Goal: Task Accomplishment & Management: Complete application form

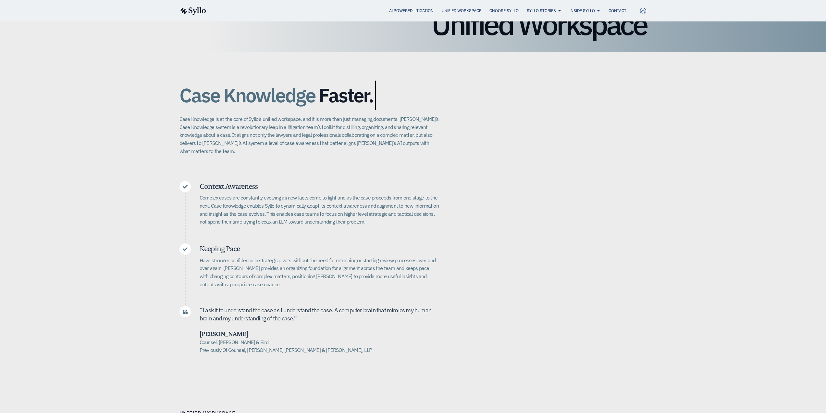
drag, startPoint x: 387, startPoint y: 212, endPoint x: 389, endPoint y: 219, distance: 7.6
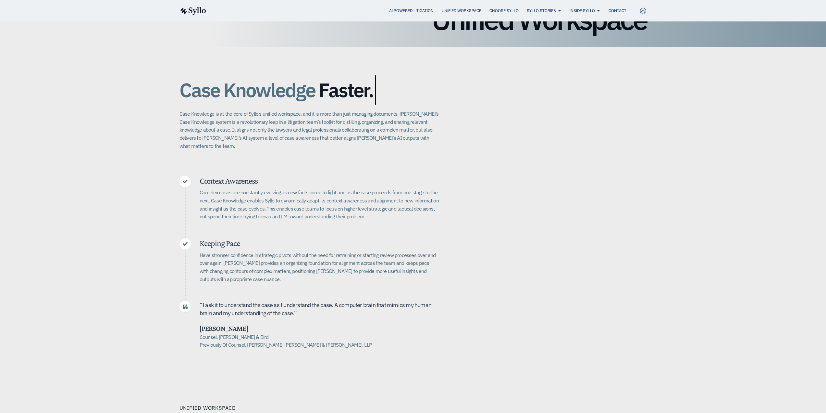
drag, startPoint x: 261, startPoint y: 188, endPoint x: 263, endPoint y: 196, distance: 8.3
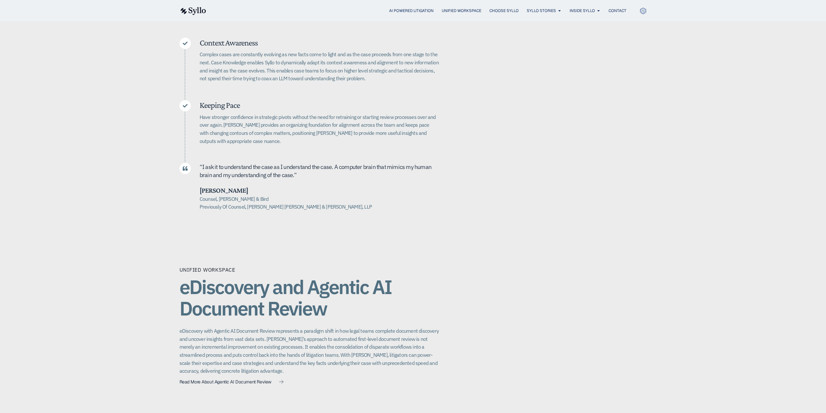
drag, startPoint x: 263, startPoint y: 196, endPoint x: 264, endPoint y: 207, distance: 10.5
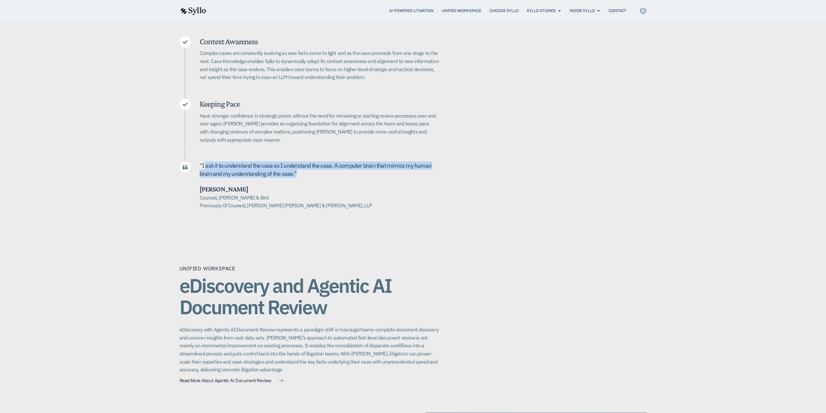
drag, startPoint x: 207, startPoint y: 154, endPoint x: 314, endPoint y: 171, distance: 108.5
click at [314, 171] on div "“ I ask it to u nderstand the case as I understand the case. A computer brain t…" at bounding box center [320, 171] width 240 height 21
click at [279, 201] on h5 "Counsel, Alston & Bird Previously Of Counsel, Quinn Emanuel Urquhart & Sullivan…" at bounding box center [320, 201] width 240 height 16
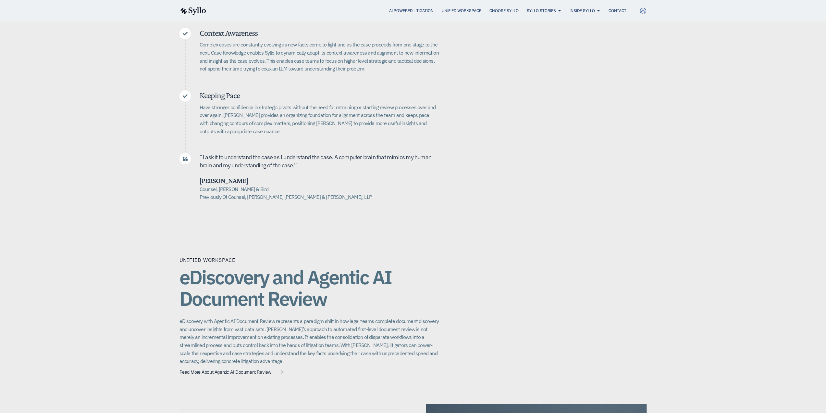
drag, startPoint x: 248, startPoint y: 152, endPoint x: 246, endPoint y: 162, distance: 10.5
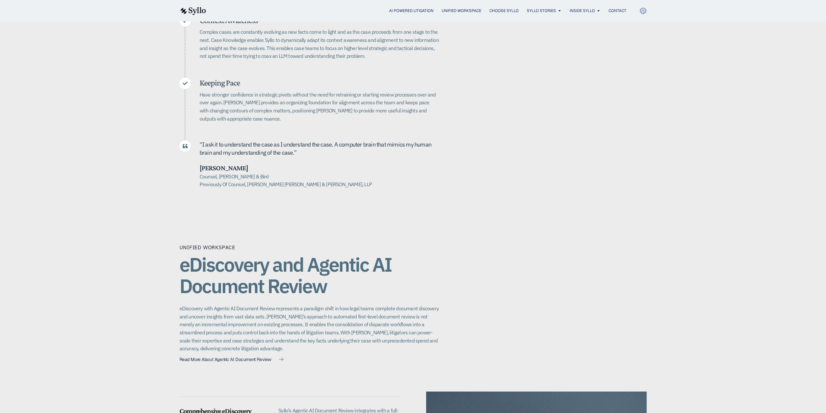
drag, startPoint x: 246, startPoint y: 162, endPoint x: 247, endPoint y: 172, distance: 9.5
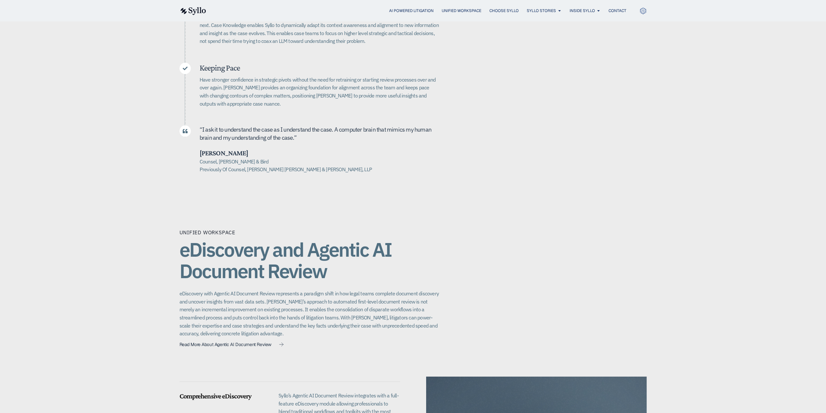
drag, startPoint x: 247, startPoint y: 172, endPoint x: 248, endPoint y: 184, distance: 12.7
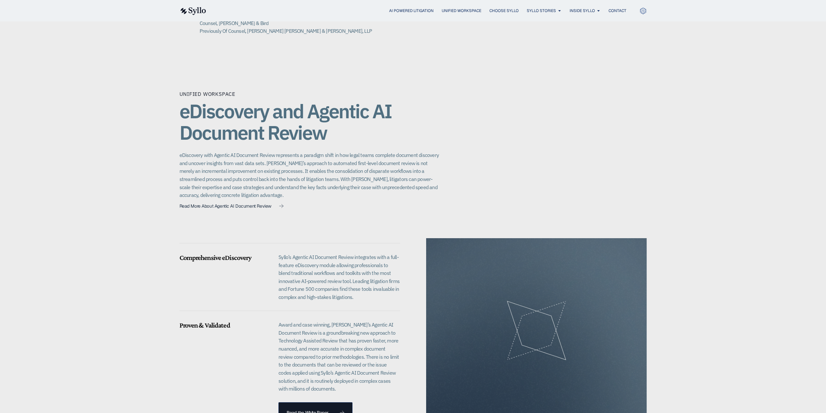
scroll to position [419, 0]
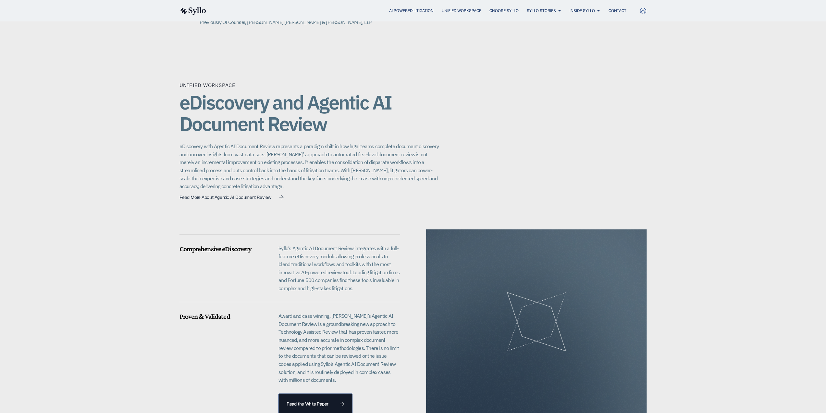
drag, startPoint x: 256, startPoint y: 164, endPoint x: 256, endPoint y: 179, distance: 15.3
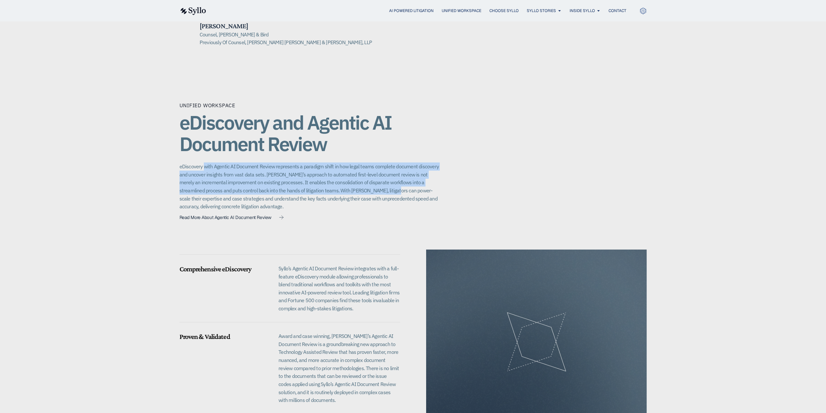
scroll to position [386, 0]
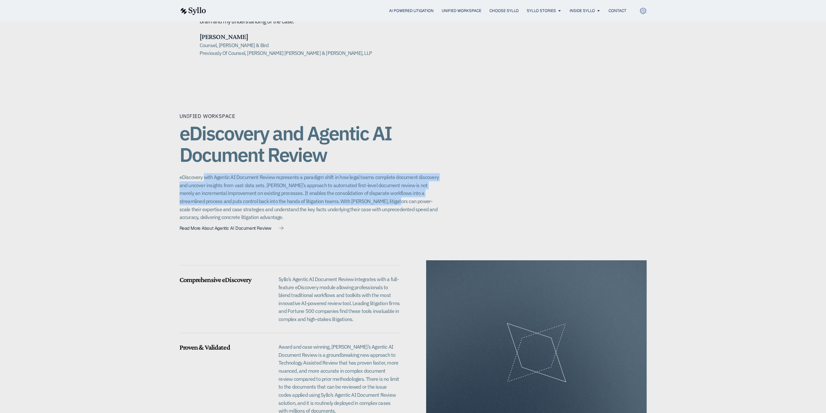
drag, startPoint x: 204, startPoint y: 138, endPoint x: 382, endPoint y: 195, distance: 186.7
click at [382, 195] on p "eDiscovery with Agentic AI Document Review represents a paradigm shift in how l…" at bounding box center [310, 197] width 260 height 48
click at [382, 196] on p "eDiscovery with Agentic AI Document Review represents a paradigm shift in how l…" at bounding box center [310, 197] width 260 height 48
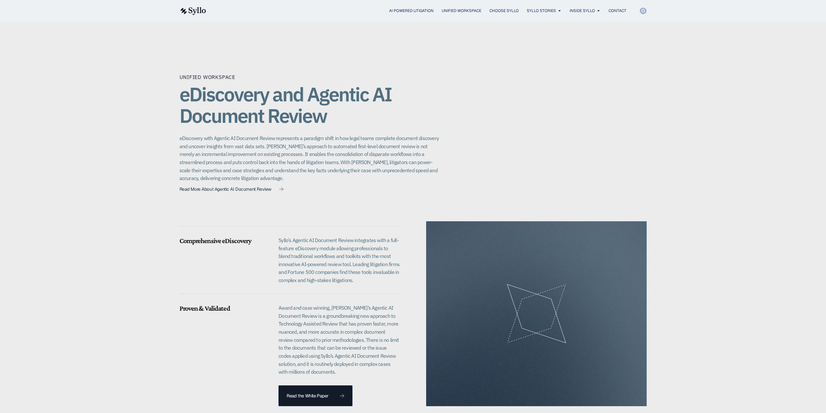
drag, startPoint x: 268, startPoint y: 192, endPoint x: 271, endPoint y: 211, distance: 20.0
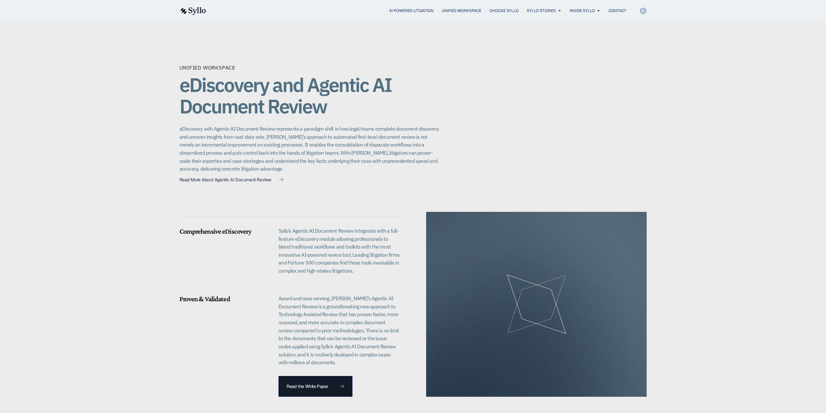
drag, startPoint x: 326, startPoint y: 235, endPoint x: 326, endPoint y: 245, distance: 9.7
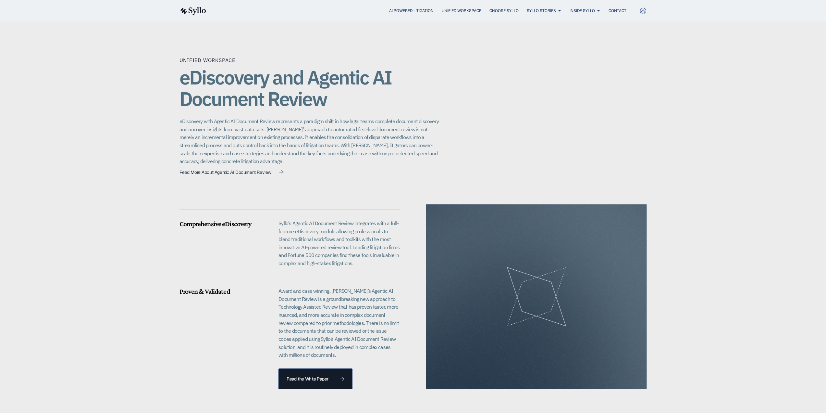
drag, startPoint x: 326, startPoint y: 245, endPoint x: 327, endPoint y: 254, distance: 9.7
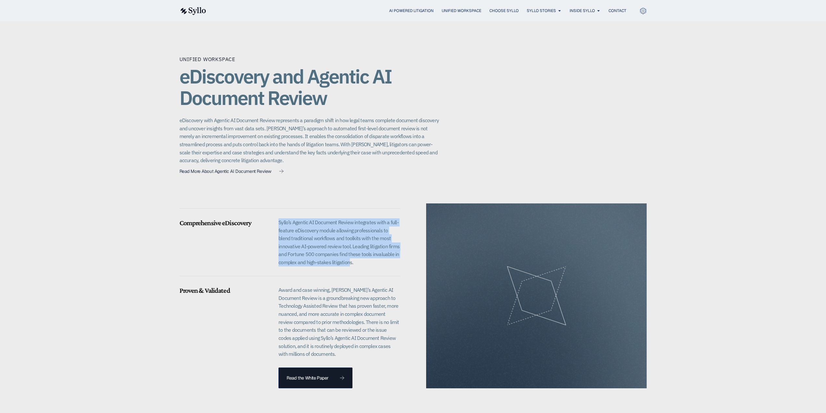
drag, startPoint x: 274, startPoint y: 213, endPoint x: 350, endPoint y: 257, distance: 87.0
click at [350, 257] on div "Comprehensive eDiscovery Syllo’s Agentic AI Document Review integrates with a f…" at bounding box center [290, 242] width 221 height 44
click at [341, 251] on p "Syllo’s Agentic AI Document Review integrates with a full-feature eDiscovery mo…" at bounding box center [339, 242] width 121 height 48
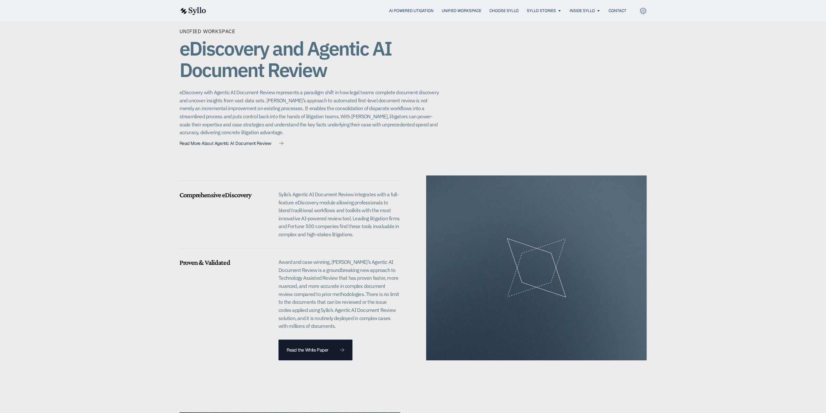
drag, startPoint x: 315, startPoint y: 217, endPoint x: 315, endPoint y: 231, distance: 14.0
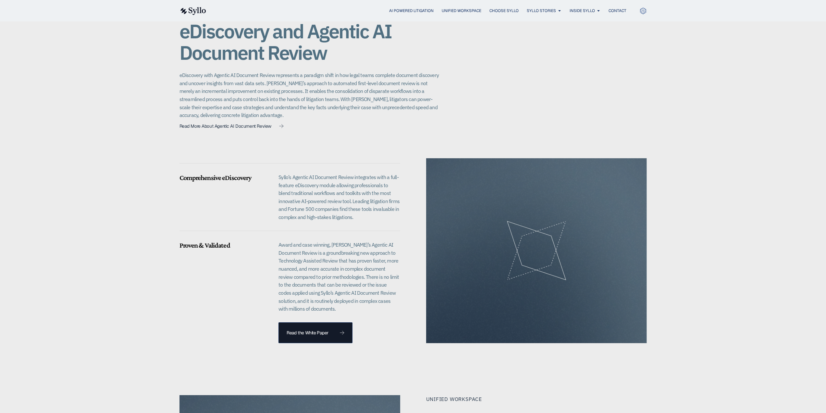
drag, startPoint x: 315, startPoint y: 231, endPoint x: 315, endPoint y: 245, distance: 13.6
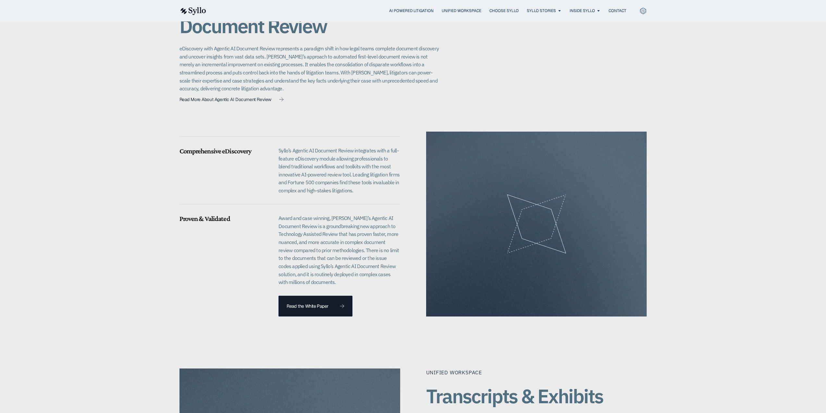
drag, startPoint x: 315, startPoint y: 258, endPoint x: 315, endPoint y: 271, distance: 12.7
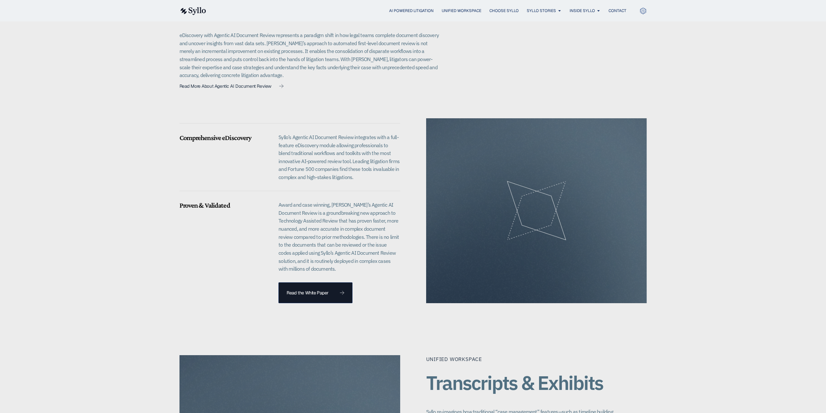
drag, startPoint x: 345, startPoint y: 214, endPoint x: 344, endPoint y: 225, distance: 11.1
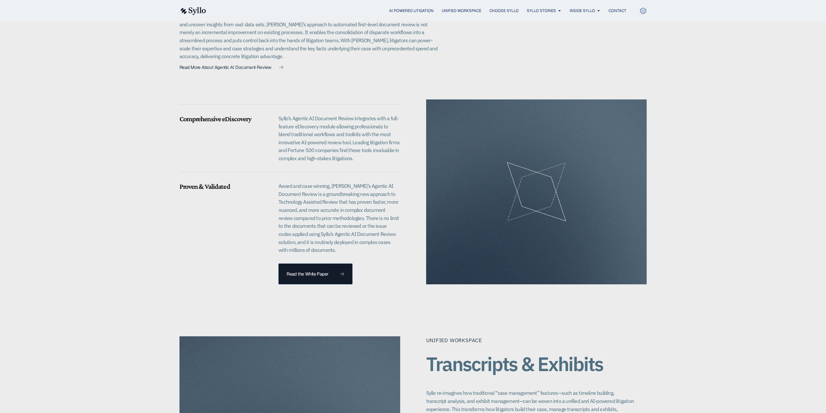
drag, startPoint x: 344, startPoint y: 225, endPoint x: 343, endPoint y: 238, distance: 12.4
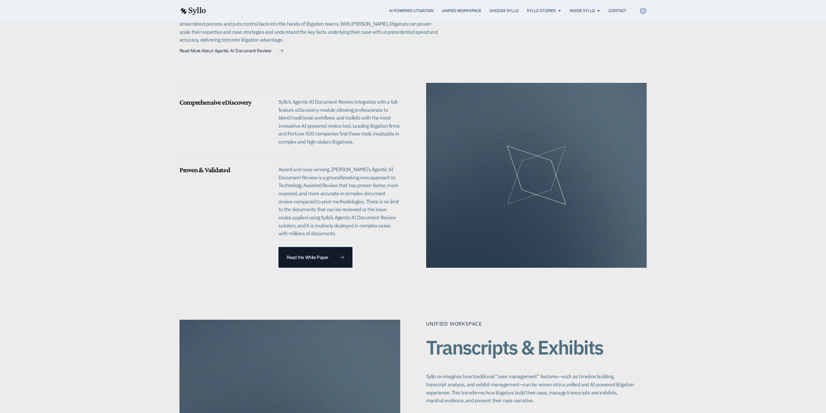
drag, startPoint x: 340, startPoint y: 203, endPoint x: 339, endPoint y: 217, distance: 14.6
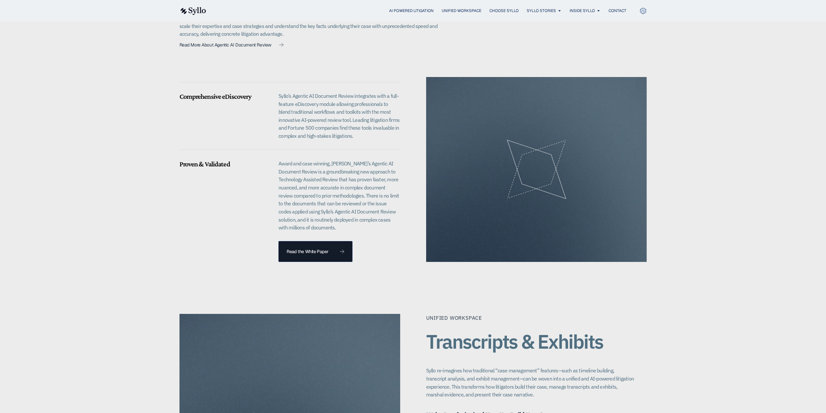
drag, startPoint x: 339, startPoint y: 217, endPoint x: 338, endPoint y: 224, distance: 6.9
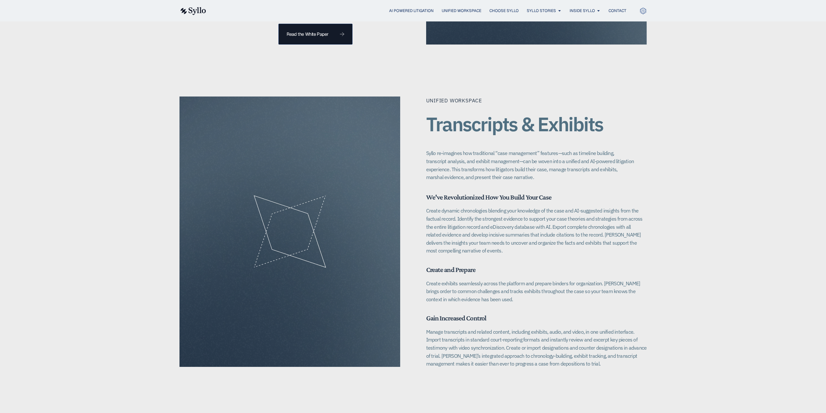
scroll to position [797, 0]
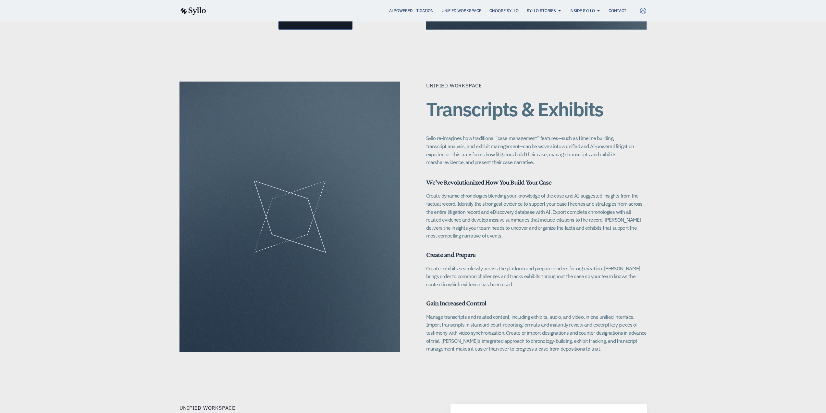
drag, startPoint x: 503, startPoint y: 134, endPoint x: 502, endPoint y: 143, distance: 9.2
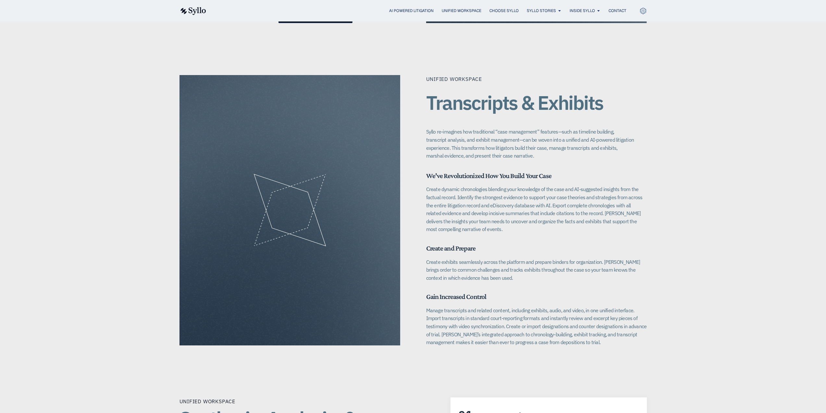
scroll to position [812, 0]
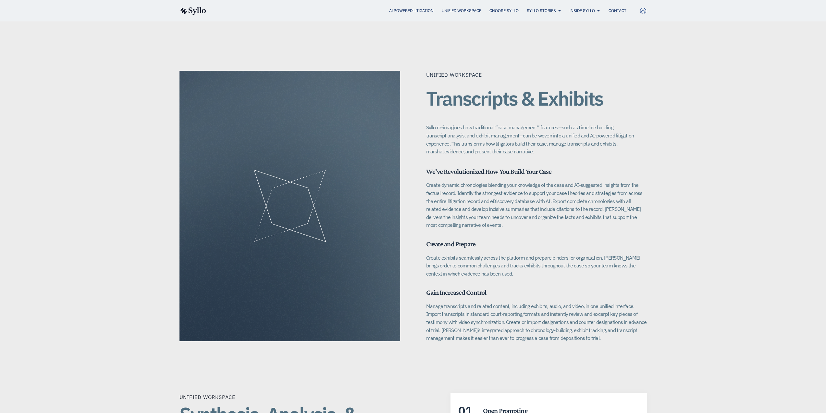
drag, startPoint x: 502, startPoint y: 146, endPoint x: 501, endPoint y: 155, distance: 8.8
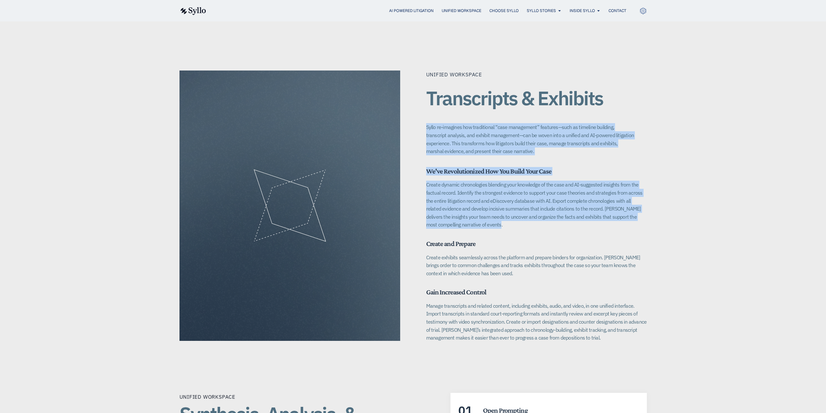
drag, startPoint x: 427, startPoint y: 118, endPoint x: 571, endPoint y: 221, distance: 176.7
click at [571, 221] on div "Unified Workspace Transcripts & Exhibits Syllo re-imagines how traditional “cas…" at bounding box center [536, 205] width 221 height 270
click at [571, 221] on div "We've Revolutionized How You Build Your Case Create dynamic chronologies blendi…" at bounding box center [536, 253] width 221 height 175
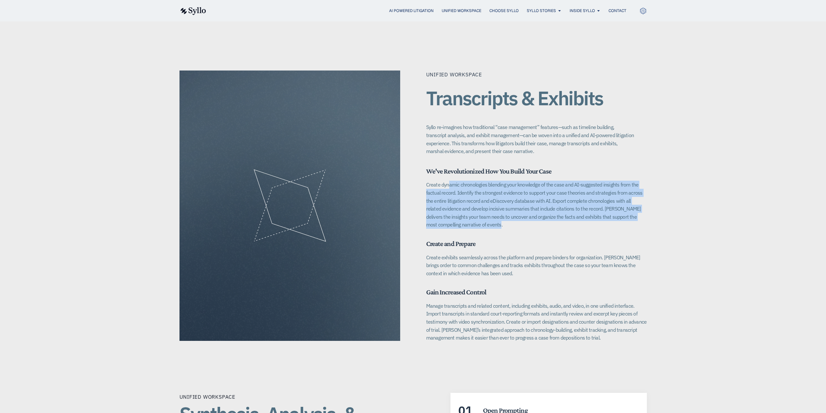
drag, startPoint x: 432, startPoint y: 177, endPoint x: 574, endPoint y: 216, distance: 147.3
click at [574, 216] on p "Create dynamic chronologies blending your knowledge of the case and AI-suggeste…" at bounding box center [536, 204] width 221 height 48
click at [518, 195] on p "Create dynamic chronologies blending your knowledge of the case and AI-suggeste…" at bounding box center [536, 204] width 221 height 48
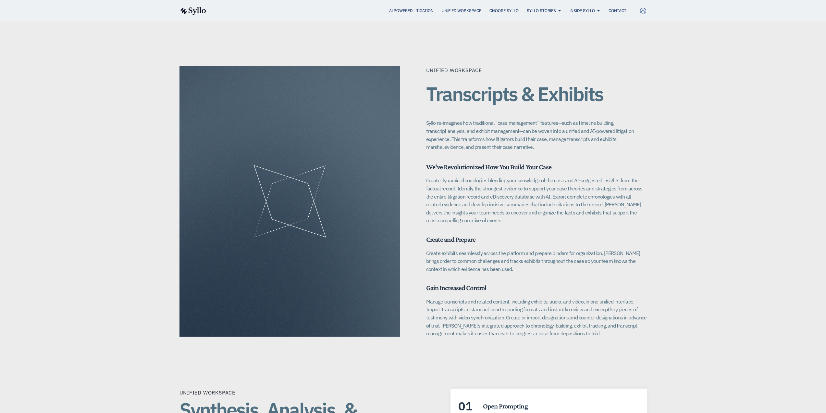
drag, startPoint x: 521, startPoint y: 181, endPoint x: 520, endPoint y: 192, distance: 10.8
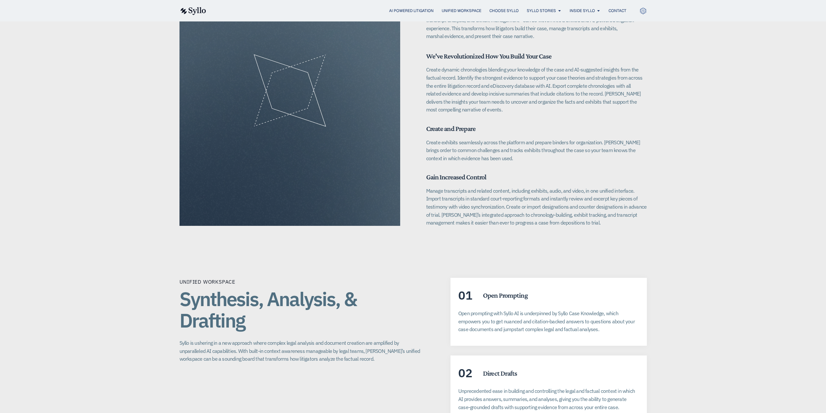
drag, startPoint x: 525, startPoint y: 193, endPoint x: 525, endPoint y: 201, distance: 7.5
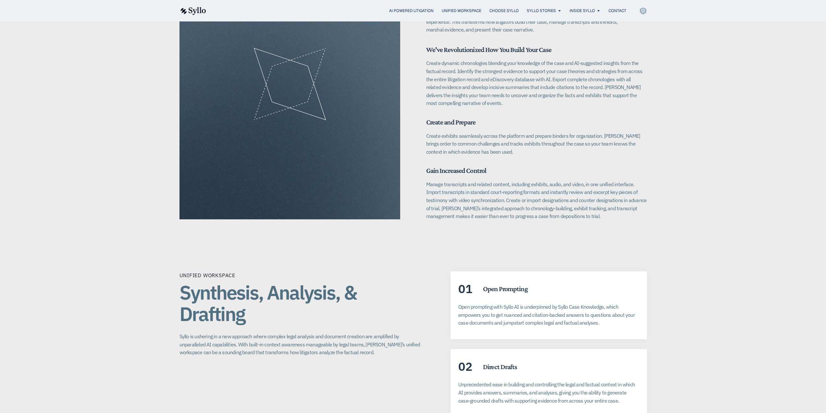
drag, startPoint x: 525, startPoint y: 201, endPoint x: 524, endPoint y: 213, distance: 12.0
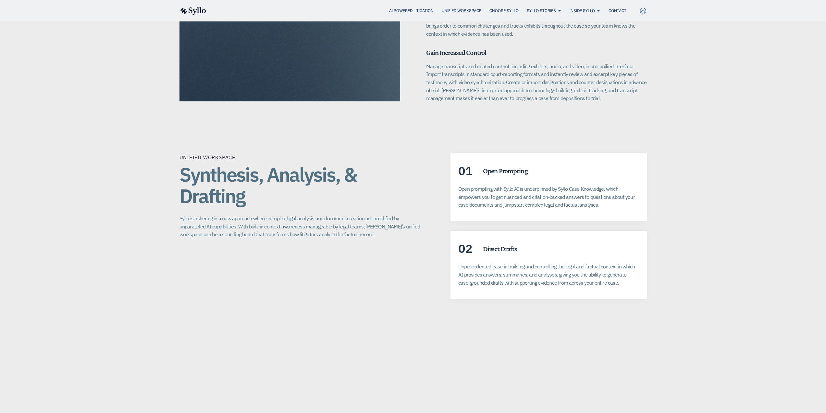
scroll to position [1064, 0]
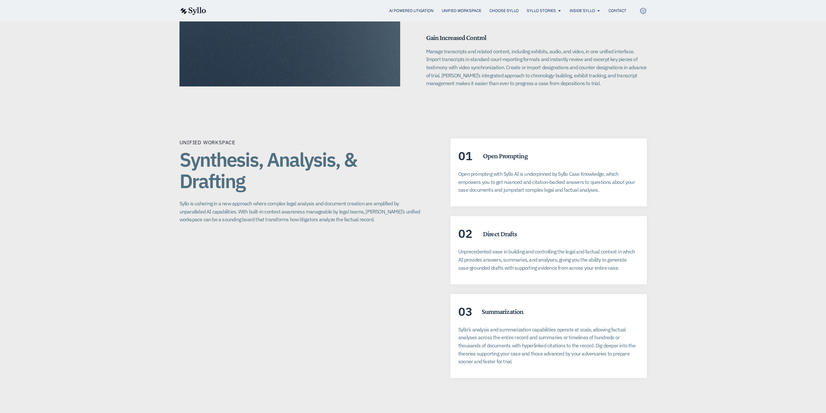
drag, startPoint x: 326, startPoint y: 200, endPoint x: 326, endPoint y: 211, distance: 11.0
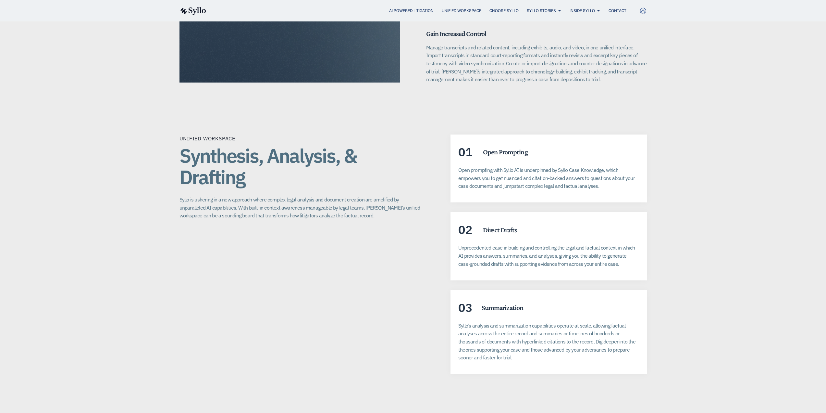
drag, startPoint x: 326, startPoint y: 215, endPoint x: 326, endPoint y: 221, distance: 5.8
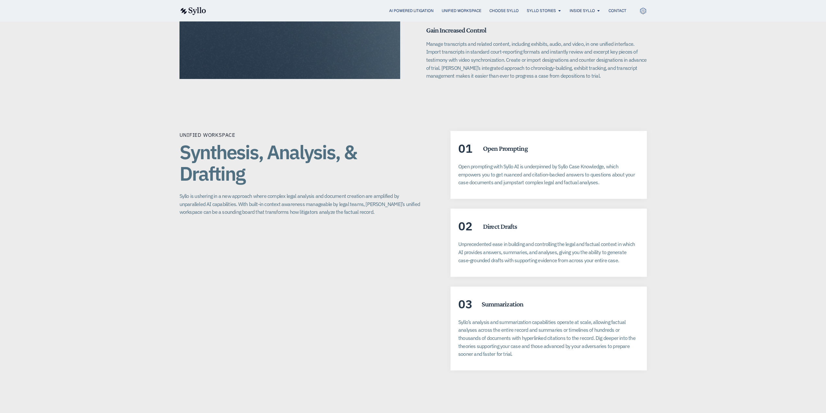
scroll to position [1085, 0]
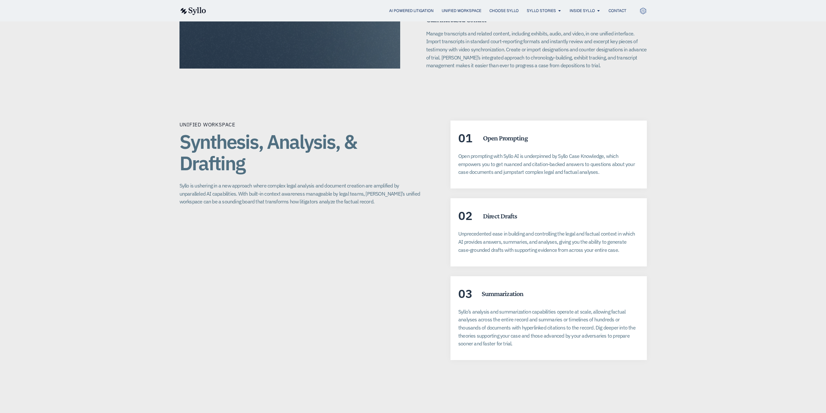
drag, startPoint x: 515, startPoint y: 177, endPoint x: 515, endPoint y: 182, distance: 4.9
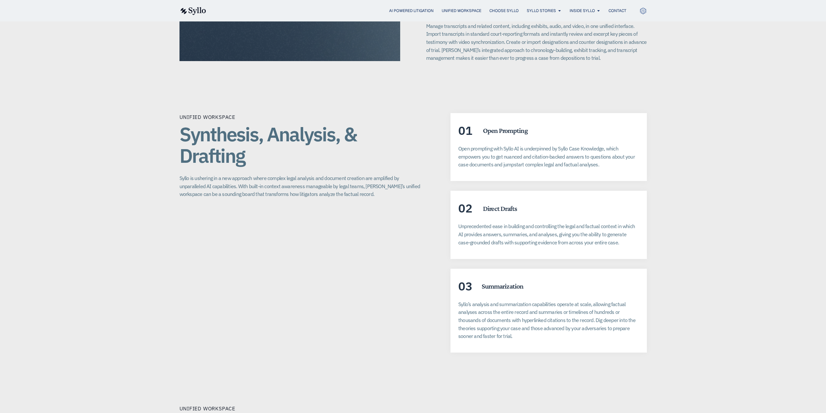
drag, startPoint x: 525, startPoint y: 173, endPoint x: 525, endPoint y: 187, distance: 14.0
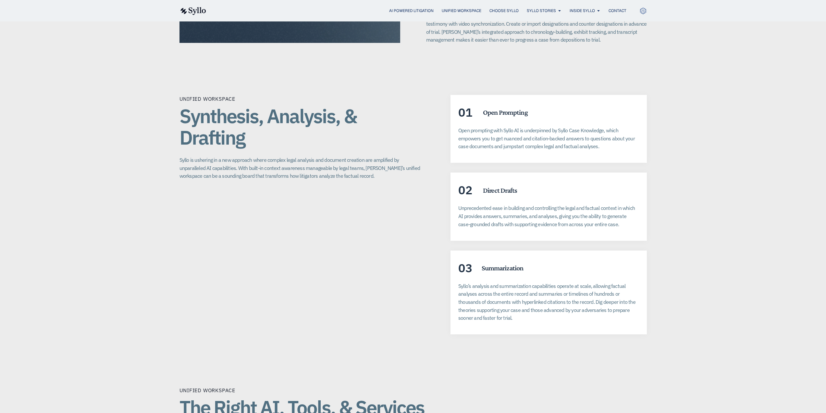
drag, startPoint x: 525, startPoint y: 187, endPoint x: 525, endPoint y: 203, distance: 16.2
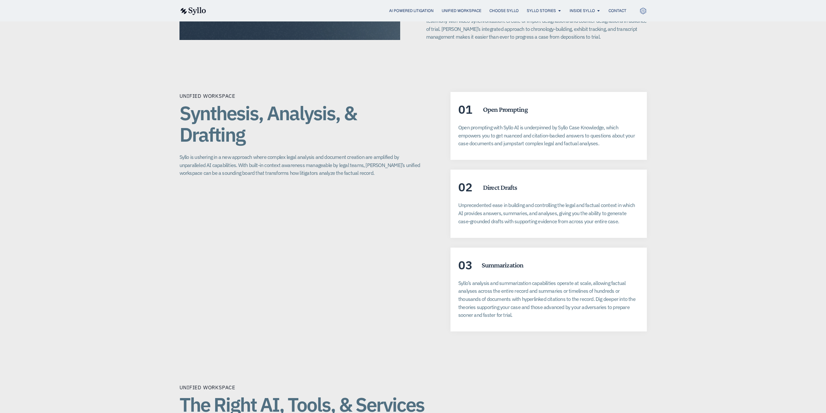
scroll to position [1120, 0]
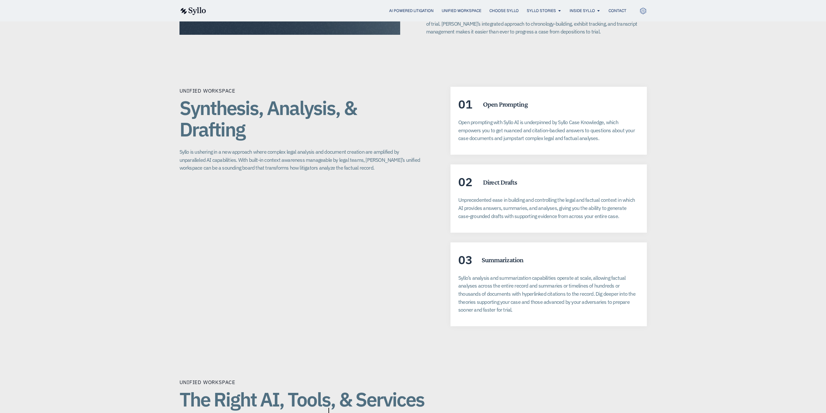
drag, startPoint x: 525, startPoint y: 203, endPoint x: 524, endPoint y: 216, distance: 13.0
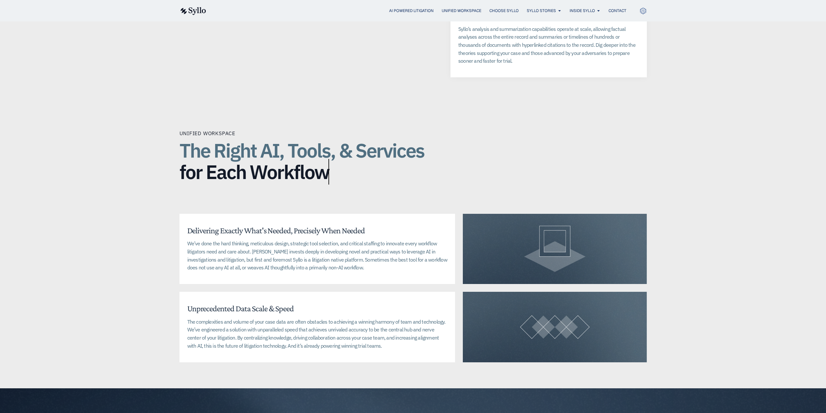
scroll to position [1379, 0]
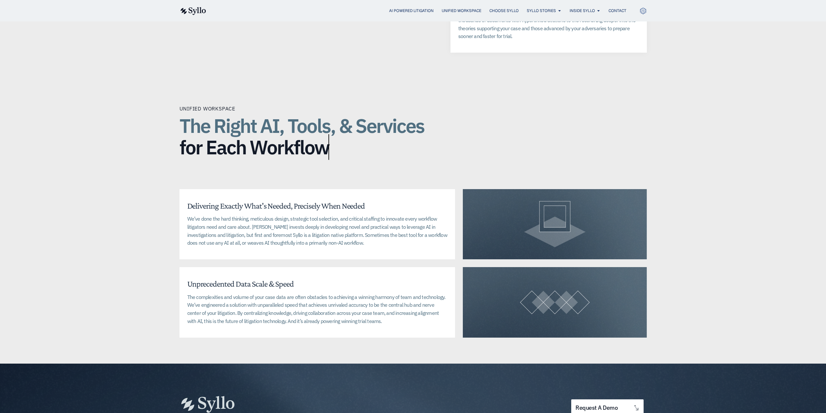
drag, startPoint x: 299, startPoint y: 217, endPoint x: 300, endPoint y: 225, distance: 8.5
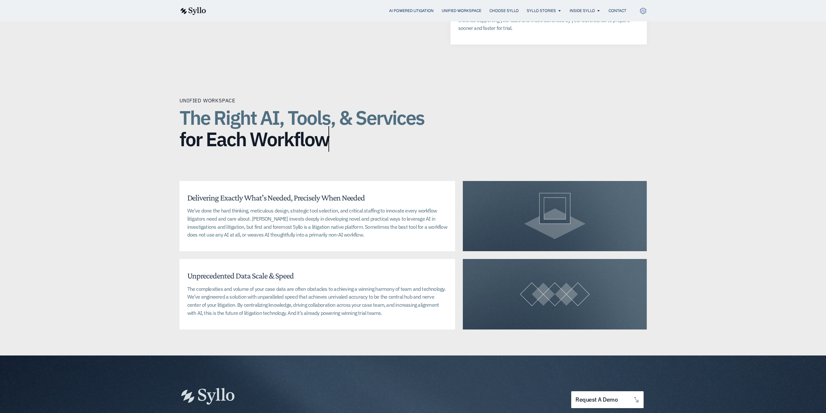
drag, startPoint x: 300, startPoint y: 225, endPoint x: 301, endPoint y: 237, distance: 12.0
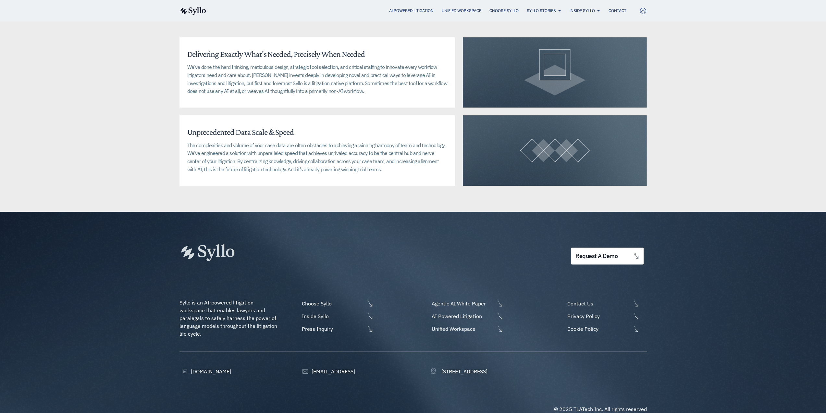
scroll to position [1549, 0]
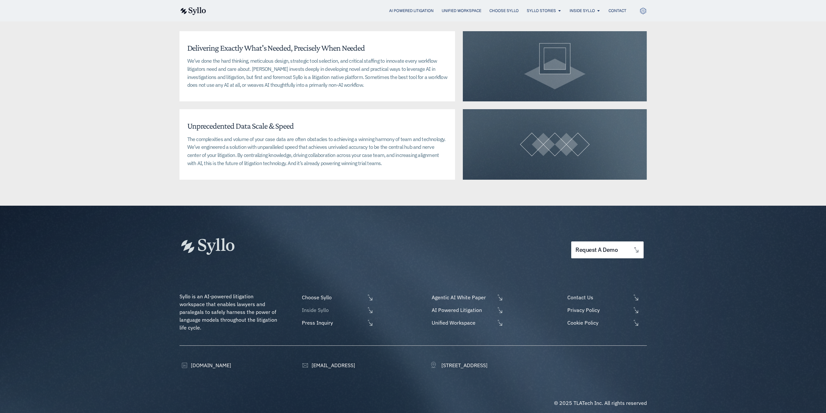
click at [325, 306] on span "Inside Syllo" at bounding box center [332, 310] width 65 height 8
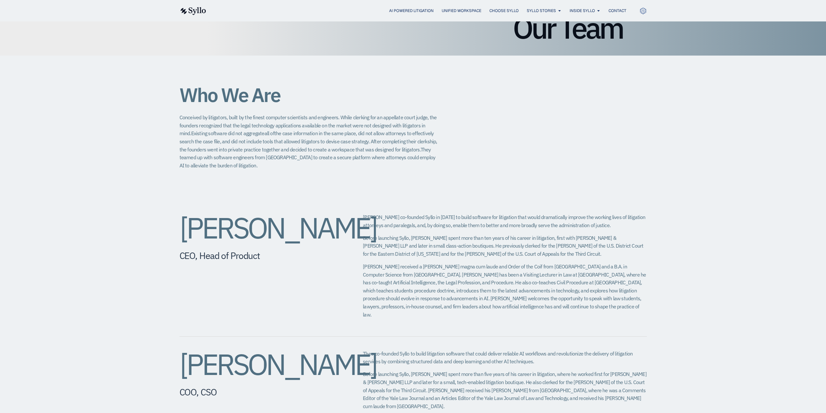
scroll to position [97, 0]
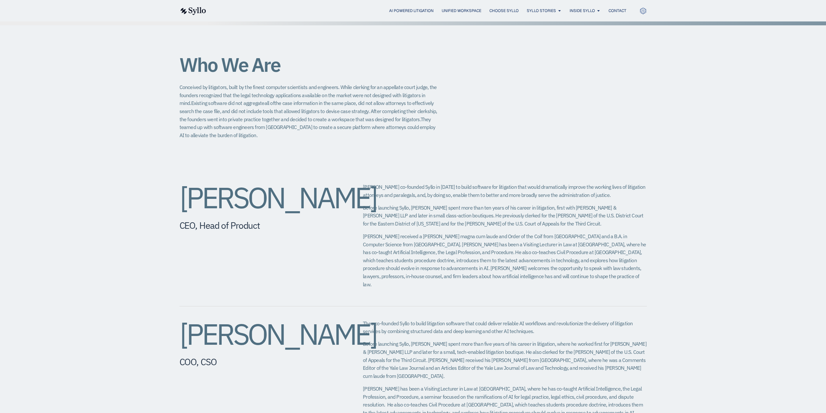
drag, startPoint x: 432, startPoint y: 212, endPoint x: 431, endPoint y: 220, distance: 7.9
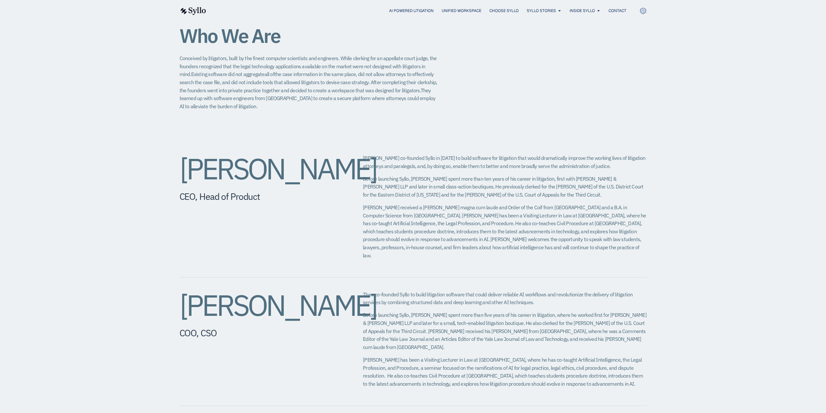
drag, startPoint x: 431, startPoint y: 220, endPoint x: 430, endPoint y: 233, distance: 13.6
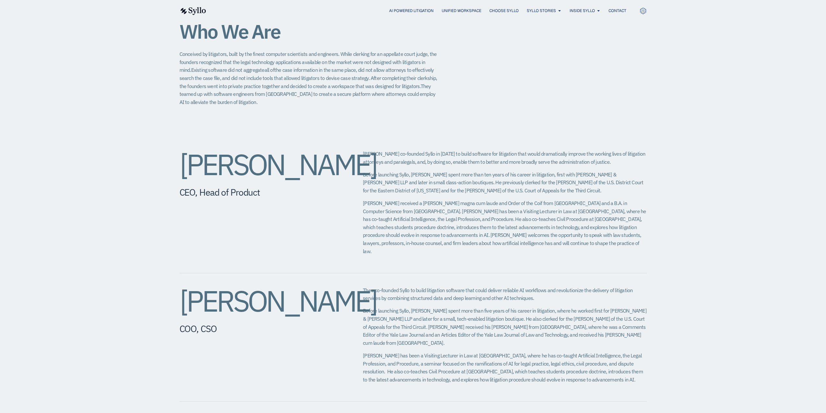
drag, startPoint x: 430, startPoint y: 233, endPoint x: 429, endPoint y: 241, distance: 7.8
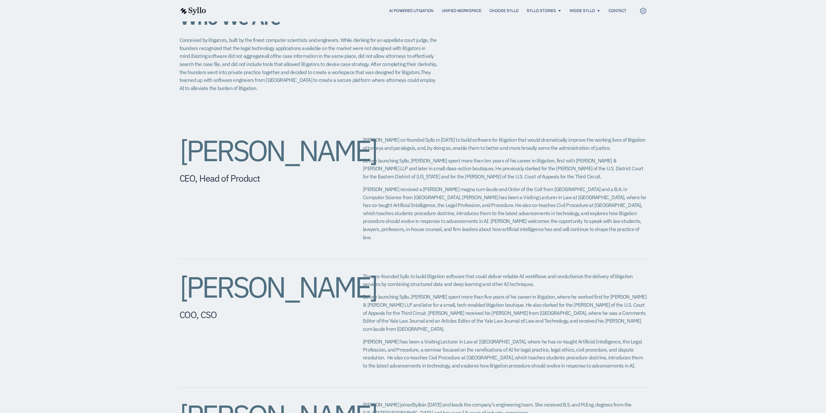
drag, startPoint x: 451, startPoint y: 187, endPoint x: 451, endPoint y: 191, distance: 3.6
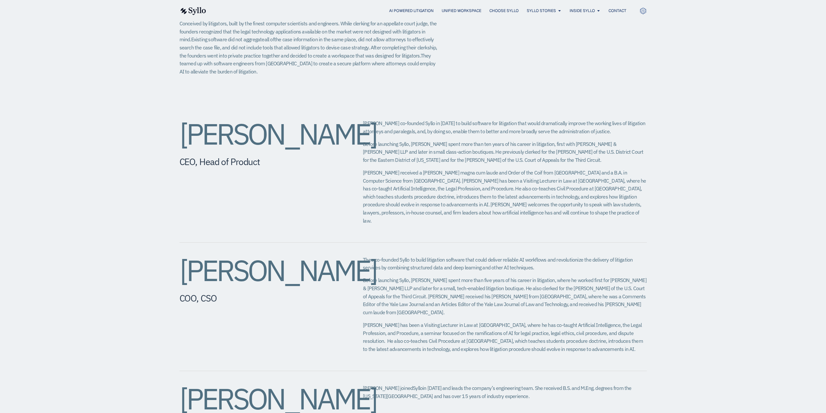
drag, startPoint x: 451, startPoint y: 191, endPoint x: 447, endPoint y: 206, distance: 15.9
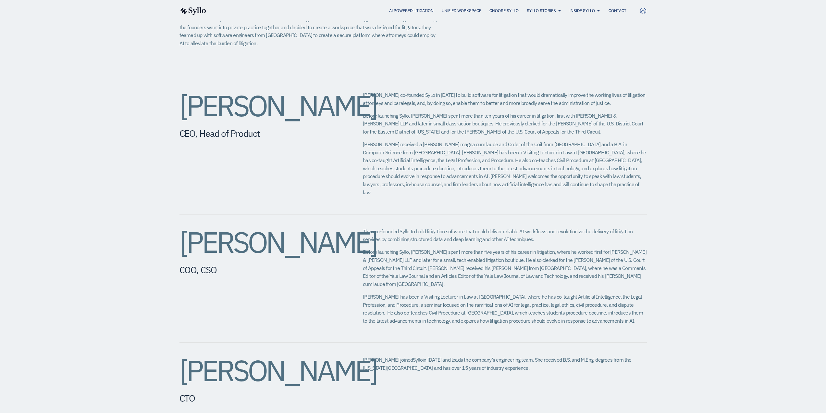
drag, startPoint x: 447, startPoint y: 206, endPoint x: 445, endPoint y: 221, distance: 14.5
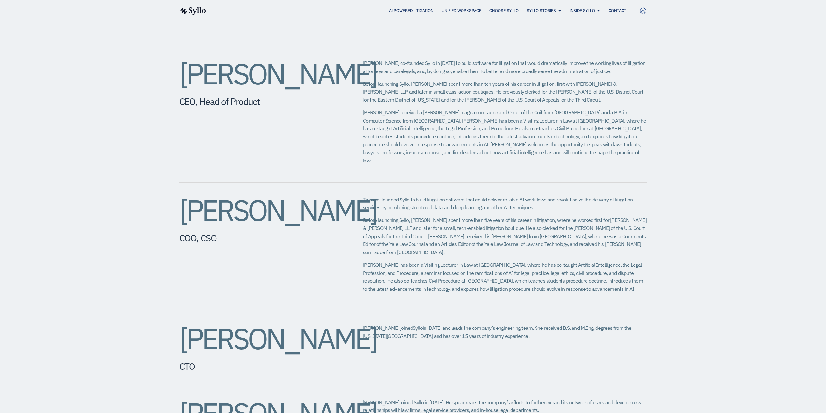
drag, startPoint x: 445, startPoint y: 221, endPoint x: 442, endPoint y: 238, distance: 17.7
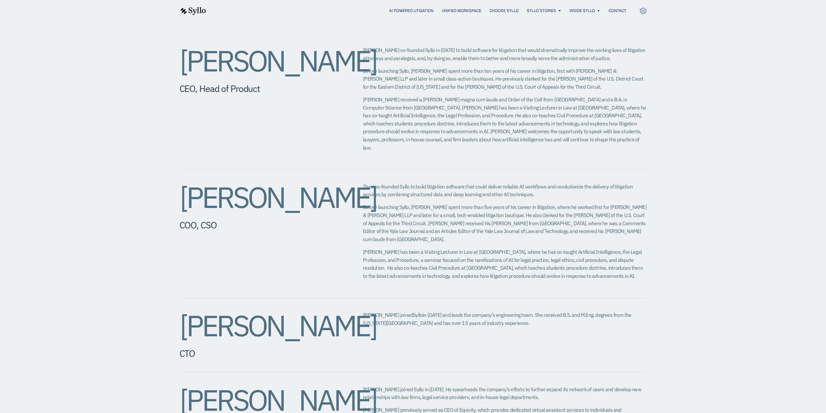
drag, startPoint x: 442, startPoint y: 238, endPoint x: 441, endPoint y: 252, distance: 13.4
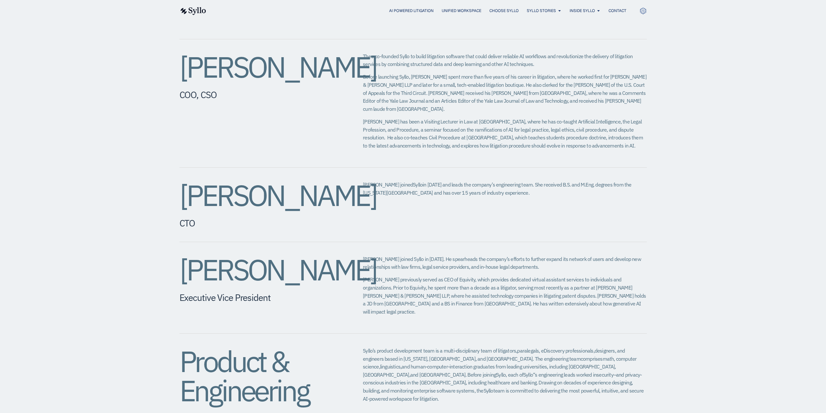
scroll to position [383, 0]
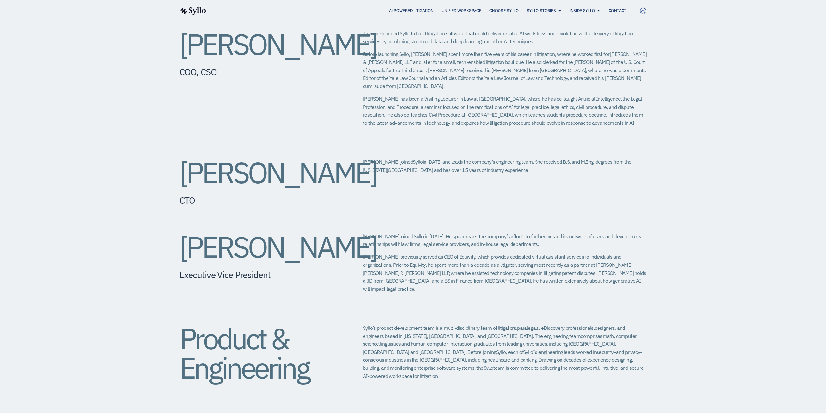
drag, startPoint x: 447, startPoint y: 228, endPoint x: 446, endPoint y: 242, distance: 14.0
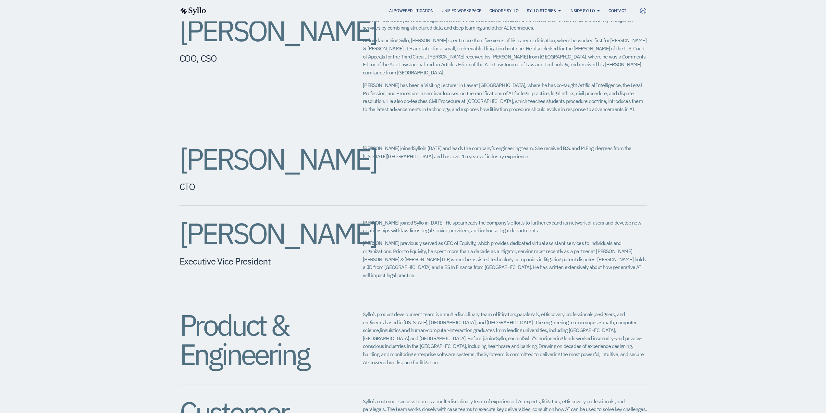
drag, startPoint x: 446, startPoint y: 242, endPoint x: 446, endPoint y: 255, distance: 12.7
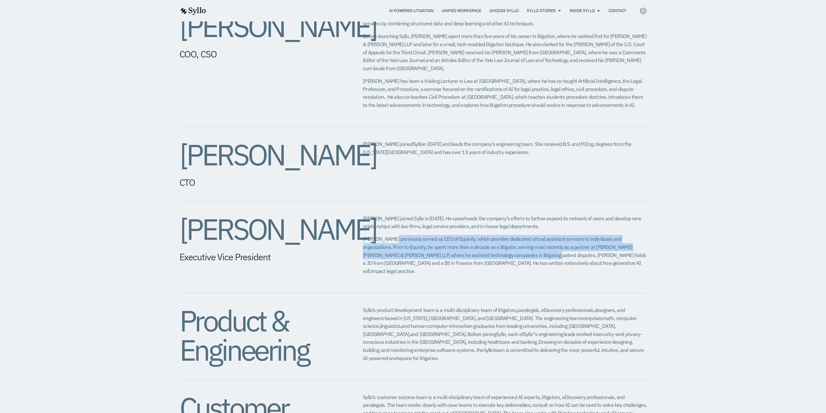
drag, startPoint x: 389, startPoint y: 227, endPoint x: 498, endPoint y: 235, distance: 110.0
click at [498, 235] on p "Eric previously served as CEO of Equivity, which provides dedicated virtual ass…" at bounding box center [505, 255] width 284 height 40
click at [498, 235] on span "Eric previously served as CEO of Equivity, which provides dedicated virtual ass…" at bounding box center [504, 254] width 283 height 39
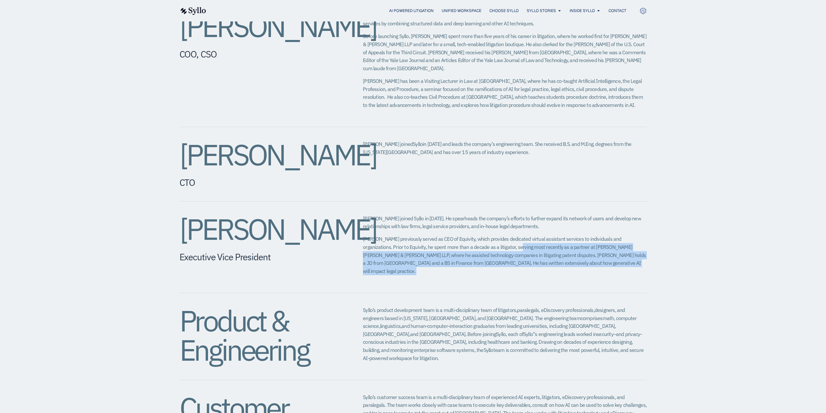
drag, startPoint x: 494, startPoint y: 230, endPoint x: 599, endPoint y: 251, distance: 106.5
click at [599, 251] on p "Eric previously served as CEO of Equivity, which provides dedicated virtual ass…" at bounding box center [505, 255] width 284 height 40
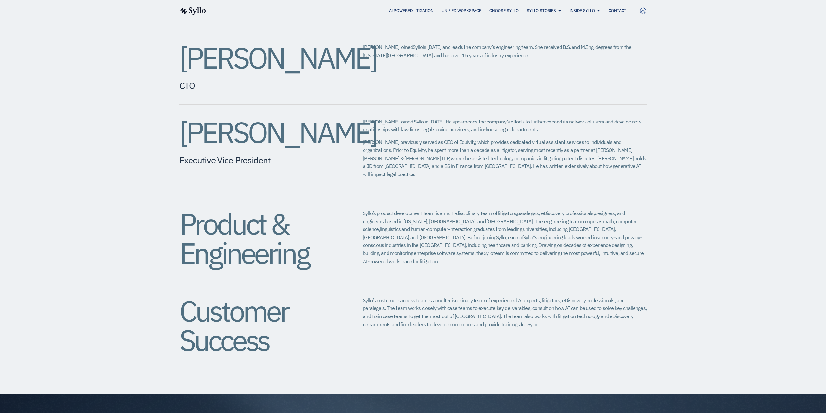
scroll to position [521, 0]
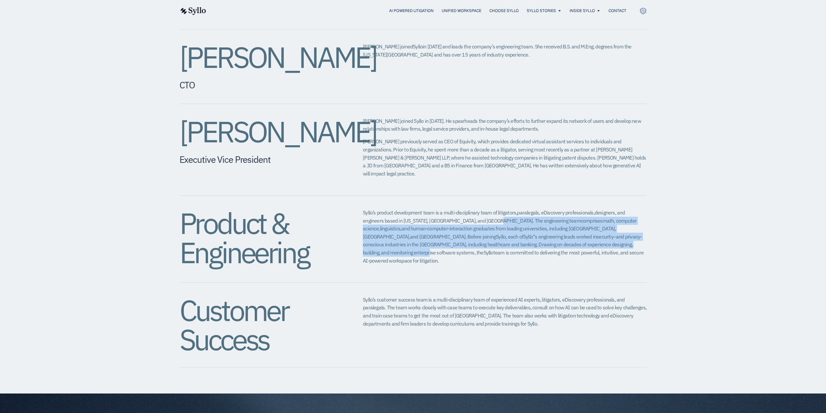
drag, startPoint x: 473, startPoint y: 201, endPoint x: 581, endPoint y: 224, distance: 110.6
click at [581, 224] on p "Syllo’s product development team is a multi-disciplinary team of litigators, pa…" at bounding box center [505, 236] width 284 height 56
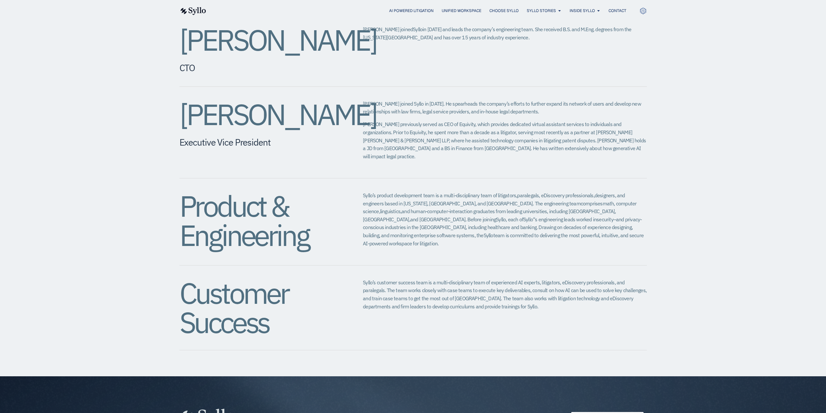
drag, startPoint x: 470, startPoint y: 189, endPoint x: 468, endPoint y: 208, distance: 19.6
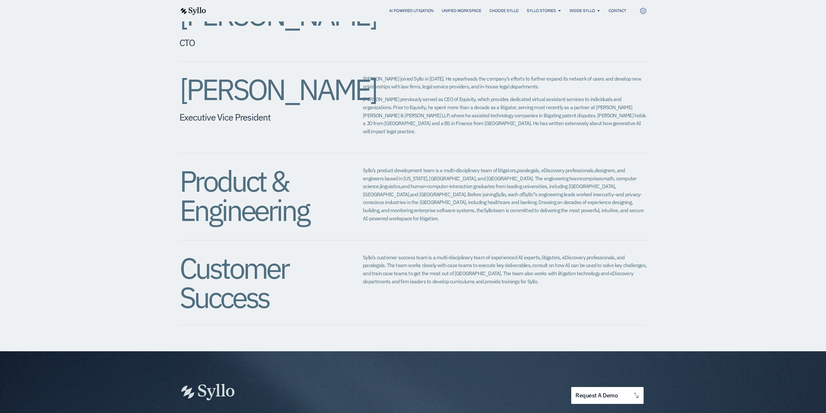
drag, startPoint x: 468, startPoint y: 208, endPoint x: 468, endPoint y: 224, distance: 16.2
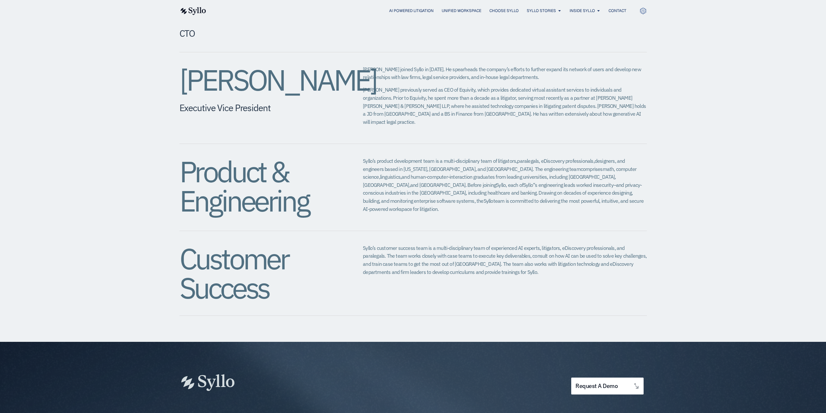
drag, startPoint x: 468, startPoint y: 224, endPoint x: 467, endPoint y: 239, distance: 14.9
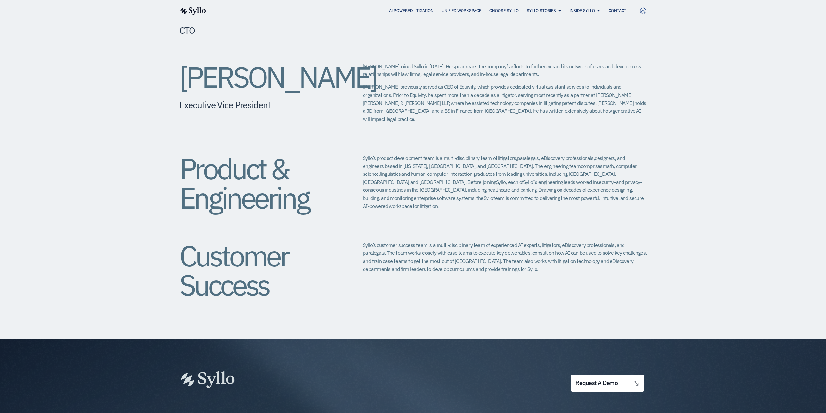
drag, startPoint x: 467, startPoint y: 239, endPoint x: 466, endPoint y: 248, distance: 8.8
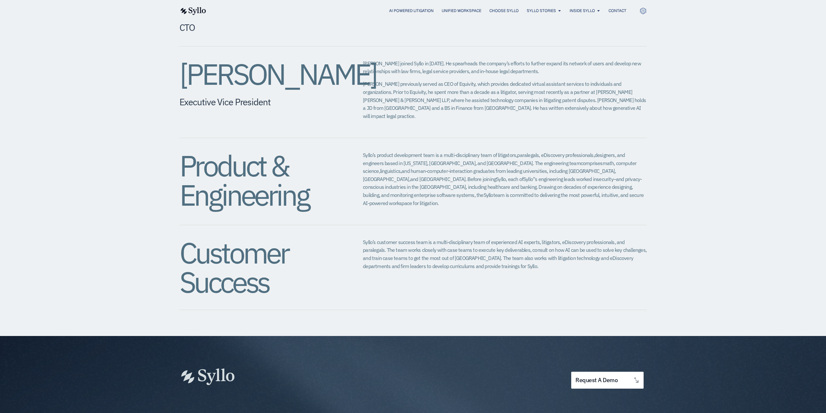
scroll to position [586, 0]
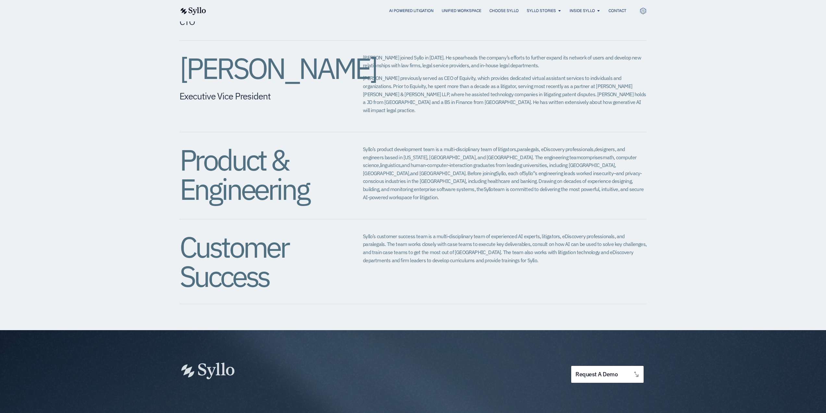
drag, startPoint x: 466, startPoint y: 248, endPoint x: 465, endPoint y: 264, distance: 15.9
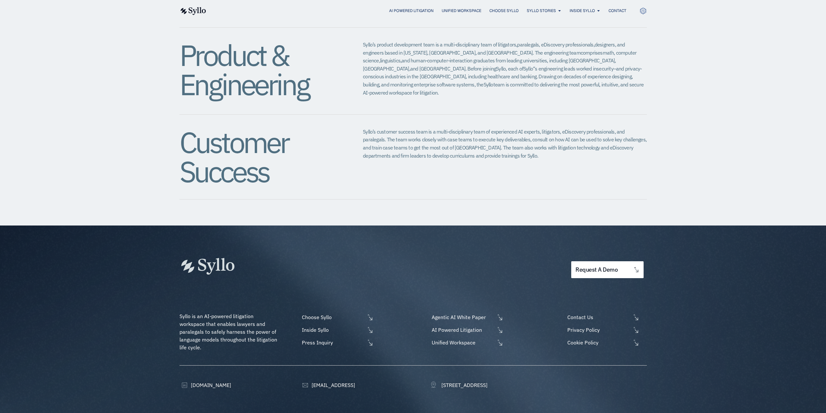
scroll to position [690, 0]
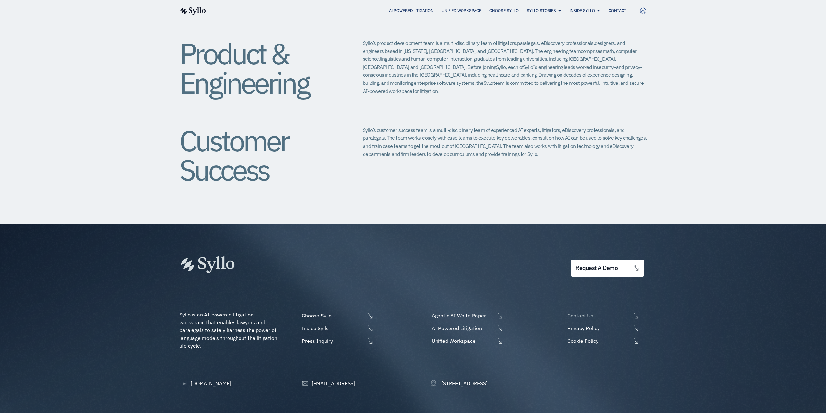
click at [584, 311] on span "Contact Us" at bounding box center [598, 315] width 65 height 8
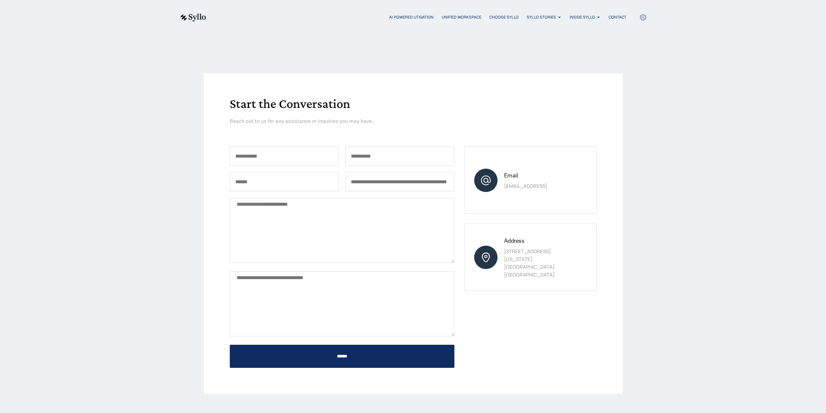
click at [417, 14] on div "AI Powered Litigation Unified Workspace Choose Syllo Syllo Stories Close Syllo …" at bounding box center [413, 17] width 467 height 8
click at [534, 15] on span "Syllo Stories" at bounding box center [541, 17] width 29 height 6
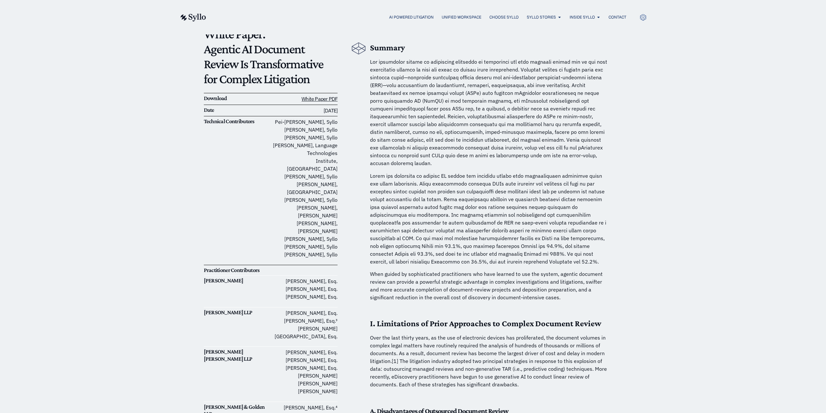
scroll to position [65, 0]
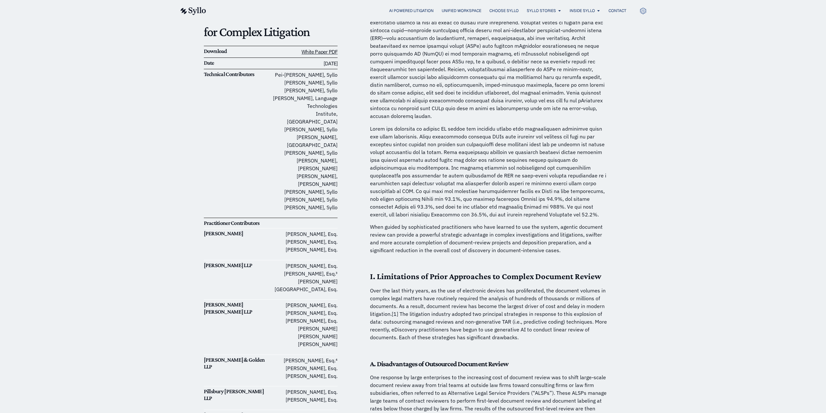
drag, startPoint x: 325, startPoint y: 249, endPoint x: 323, endPoint y: 261, distance: 12.3
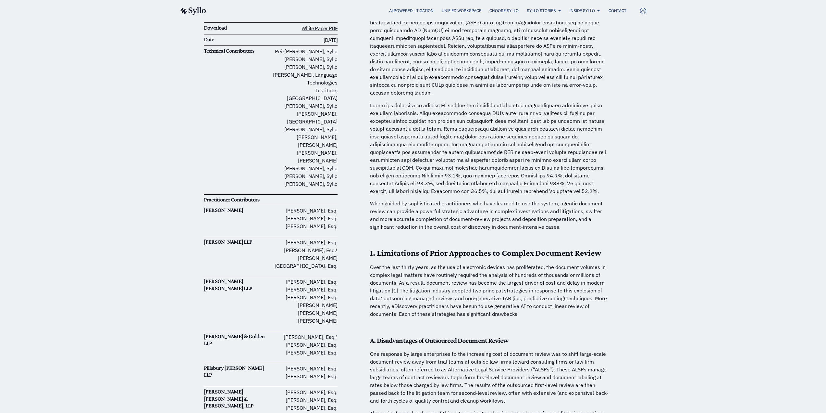
drag, startPoint x: 323, startPoint y: 261, endPoint x: 321, endPoint y: 272, distance: 11.4
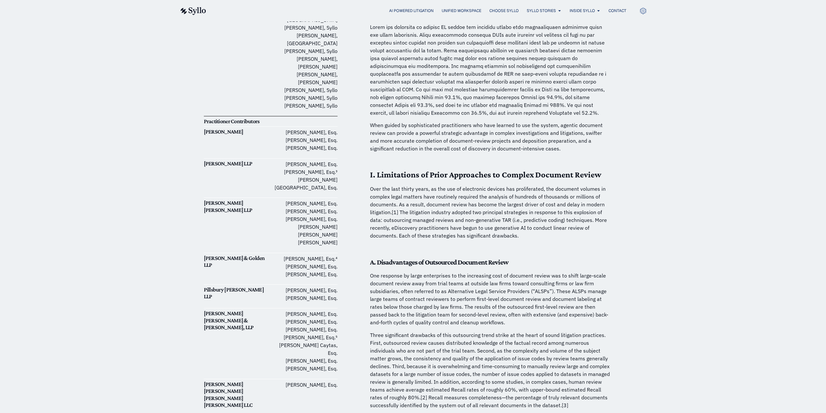
drag, startPoint x: 321, startPoint y: 272, endPoint x: 320, endPoint y: 282, distance: 9.5
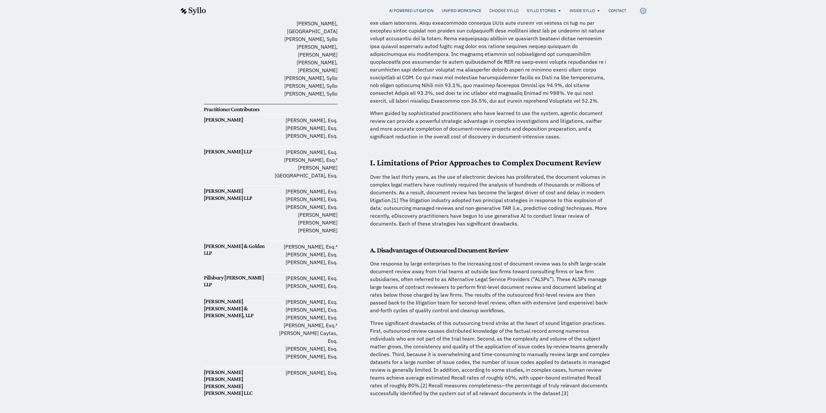
drag, startPoint x: 320, startPoint y: 282, endPoint x: 319, endPoint y: 290, distance: 8.5
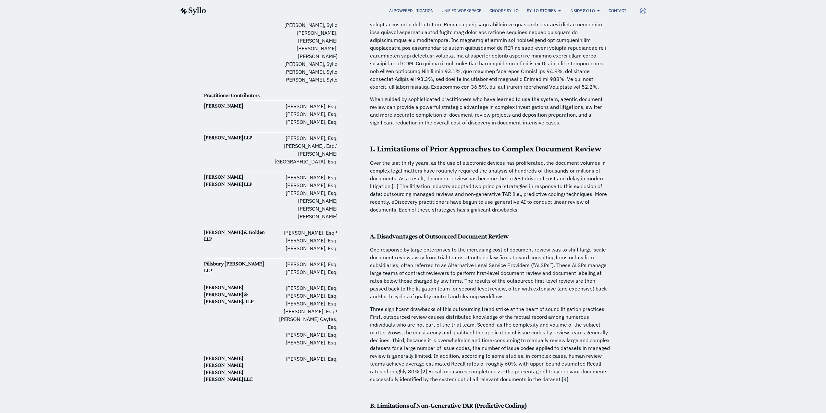
drag, startPoint x: 319, startPoint y: 290, endPoint x: 319, endPoint y: 301, distance: 10.7
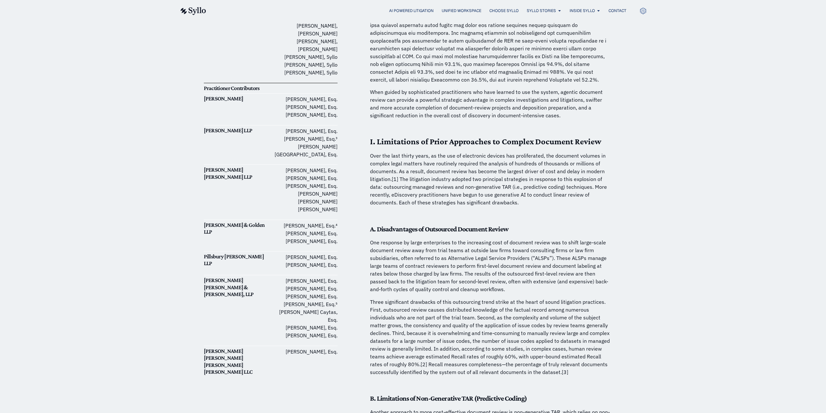
drag, startPoint x: 319, startPoint y: 301, endPoint x: 319, endPoint y: 314, distance: 12.7
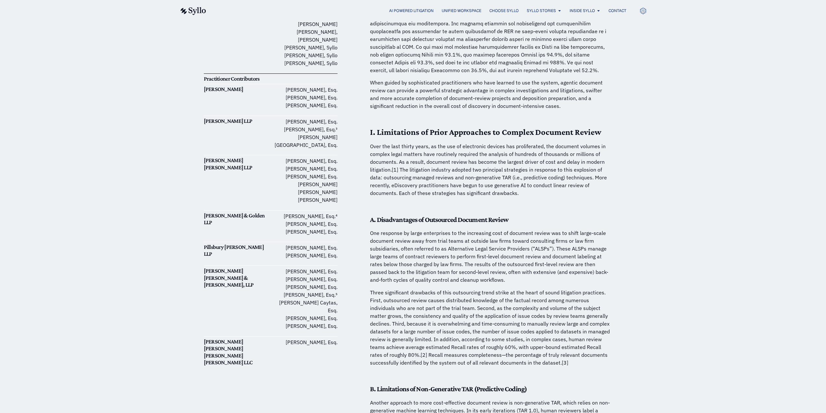
drag, startPoint x: 319, startPoint y: 314, endPoint x: 319, endPoint y: 324, distance: 10.1
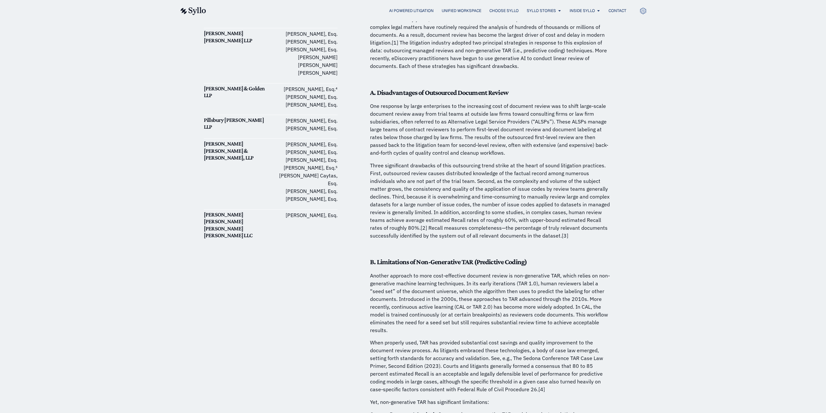
scroll to position [412, 0]
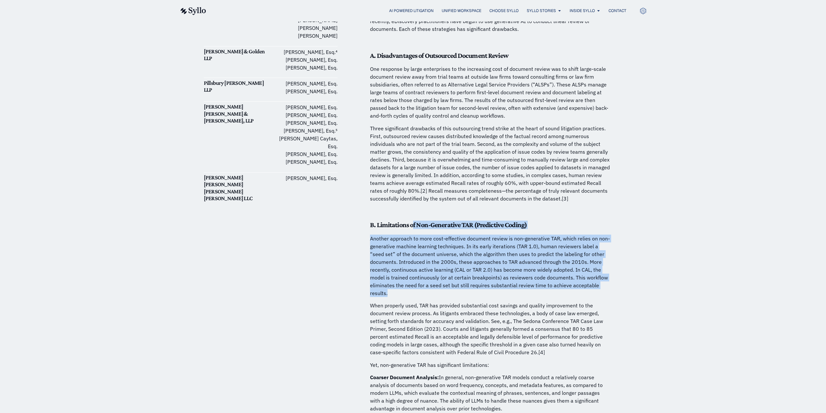
drag, startPoint x: 414, startPoint y: 218, endPoint x: 574, endPoint y: 285, distance: 173.4
click at [546, 277] on p "Another approach to more cost-effective document review is non-generative TAR, …" at bounding box center [490, 265] width 240 height 62
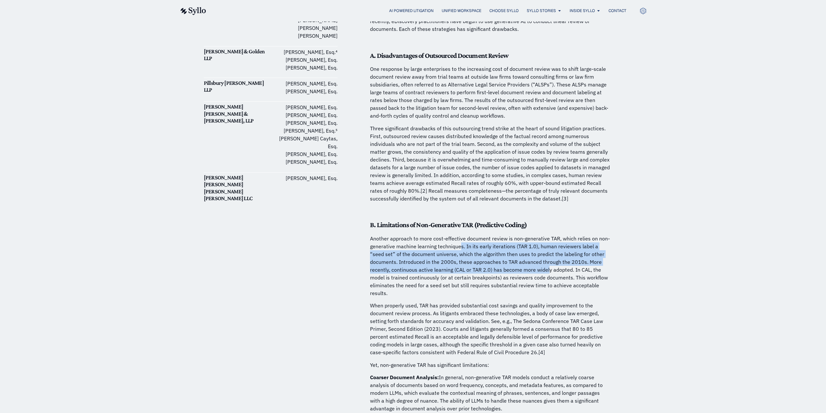
drag, startPoint x: 459, startPoint y: 239, endPoint x: 550, endPoint y: 259, distance: 92.6
click at [550, 259] on p "Another approach to more cost-effective document review is non-generative TAR, …" at bounding box center [490, 265] width 240 height 62
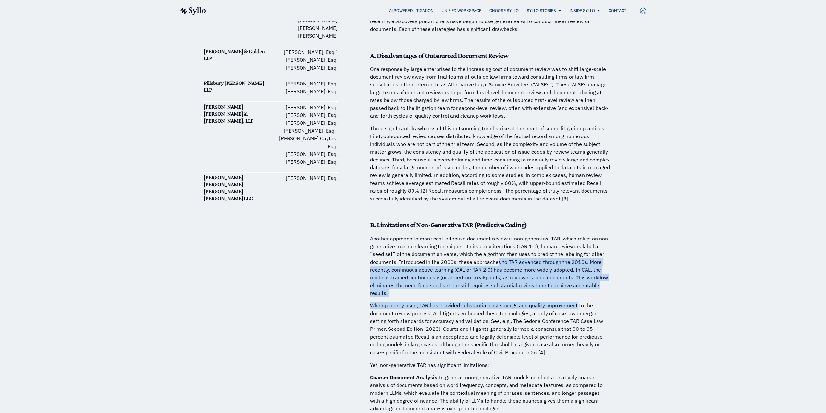
drag, startPoint x: 497, startPoint y: 255, endPoint x: 575, endPoint y: 289, distance: 85.6
click at [524, 259] on p "Another approach to more cost-effective document review is non-generative TAR, …" at bounding box center [490, 265] width 240 height 62
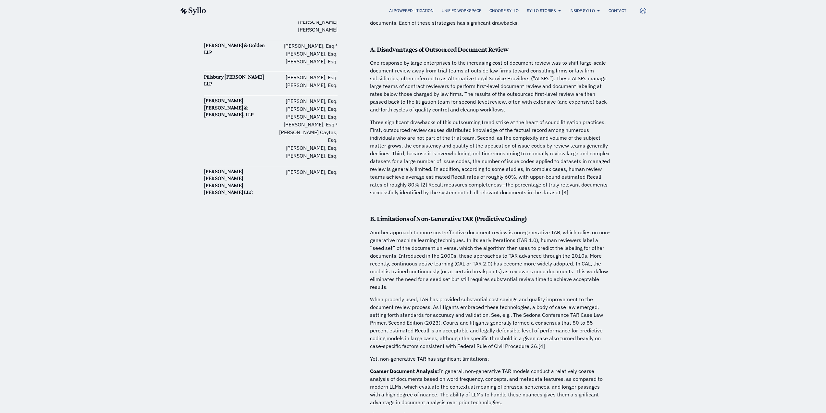
drag, startPoint x: 522, startPoint y: 242, endPoint x: 522, endPoint y: 254, distance: 12.0
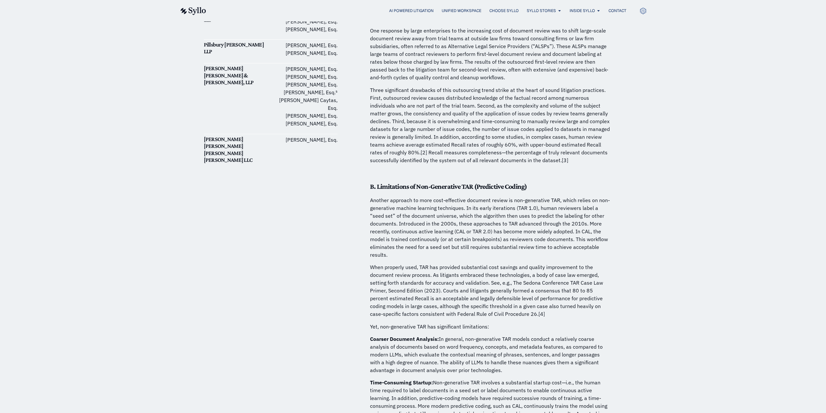
drag, startPoint x: 522, startPoint y: 254, endPoint x: 522, endPoint y: 268, distance: 13.6
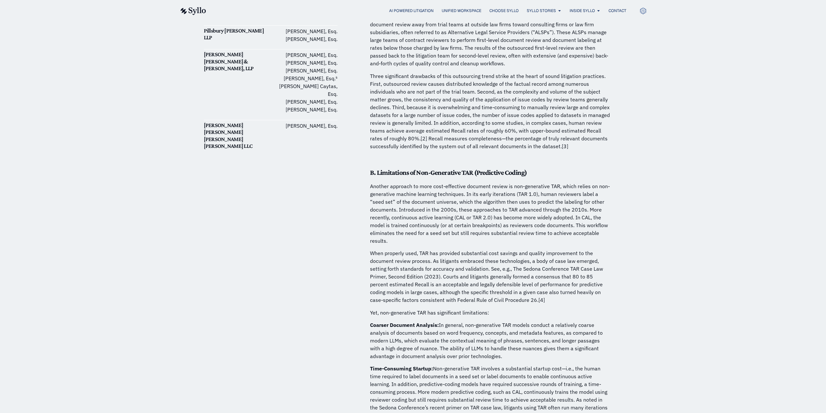
drag, startPoint x: 522, startPoint y: 268, endPoint x: 523, endPoint y: 282, distance: 14.3
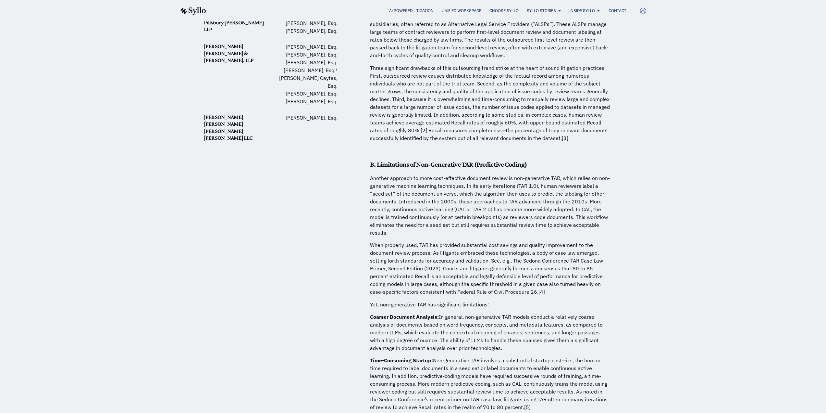
scroll to position [487, 0]
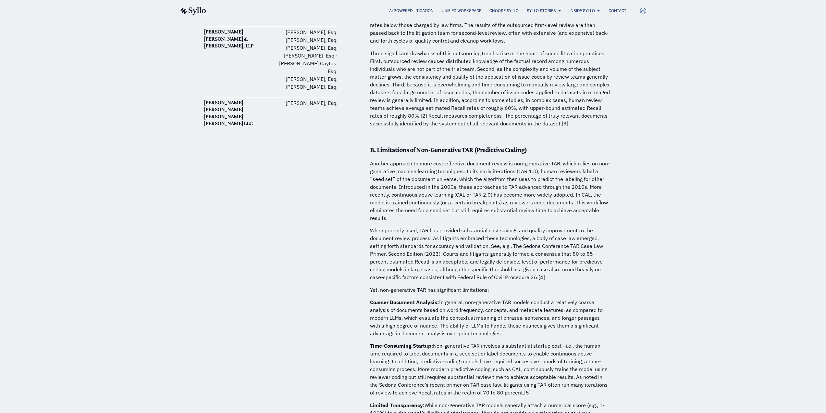
drag, startPoint x: 523, startPoint y: 282, endPoint x: 525, endPoint y: 303, distance: 21.2
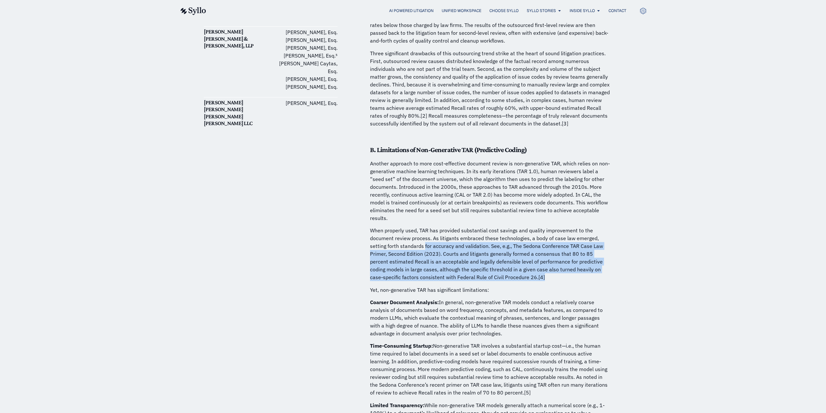
drag, startPoint x: 424, startPoint y: 235, endPoint x: 537, endPoint y: 268, distance: 117.0
click at [537, 268] on p "When properly used, TAR has provided substantial cost savings and quality impro…" at bounding box center [490, 253] width 240 height 55
click at [500, 258] on p "When properly used, TAR has provided substantial cost savings and quality impro…" at bounding box center [490, 253] width 240 height 55
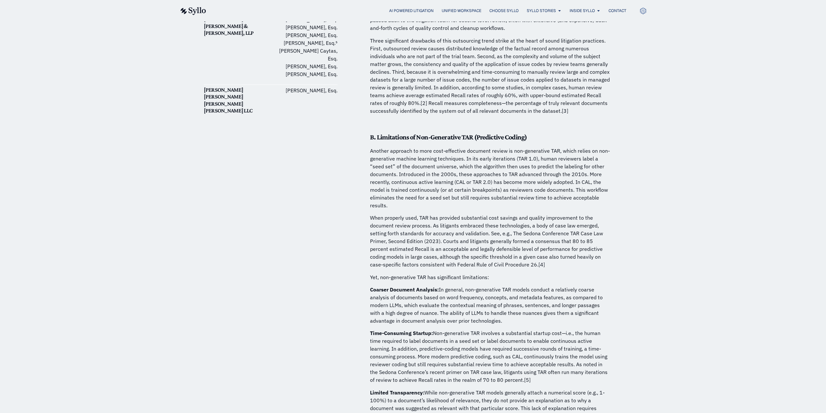
drag, startPoint x: 481, startPoint y: 217, endPoint x: 480, endPoint y: 229, distance: 11.8
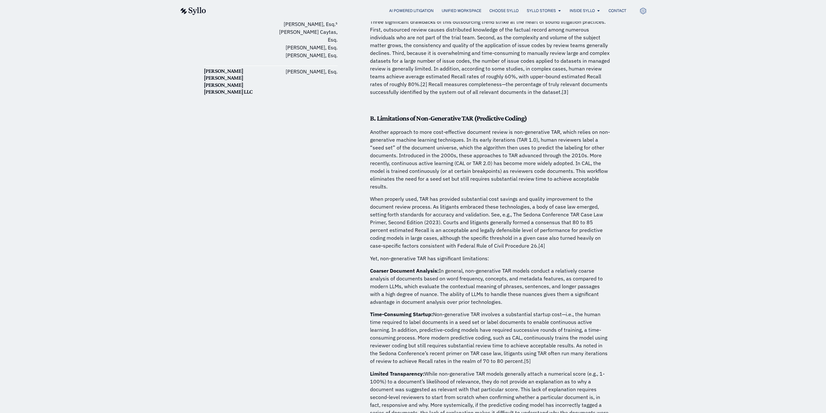
drag, startPoint x: 480, startPoint y: 229, endPoint x: 480, endPoint y: 239, distance: 10.1
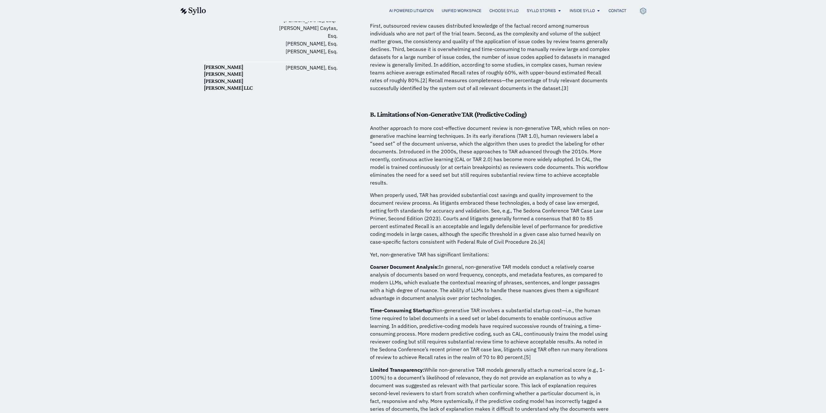
drag, startPoint x: 480, startPoint y: 239, endPoint x: 480, endPoint y: 245, distance: 6.5
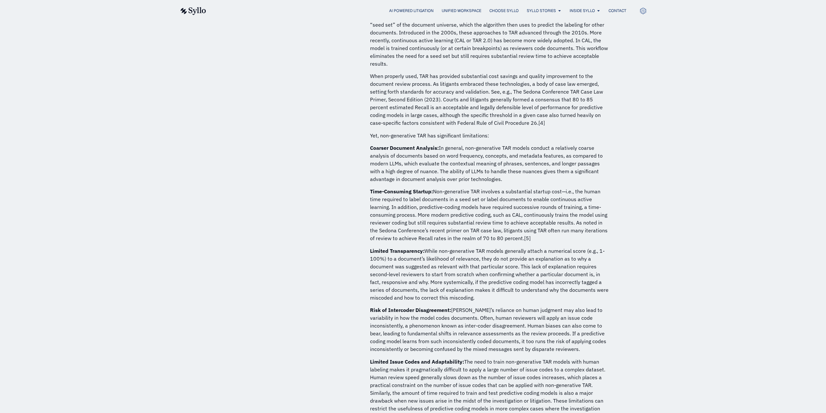
drag, startPoint x: 480, startPoint y: 245, endPoint x: 480, endPoint y: 256, distance: 11.0
drag, startPoint x: 481, startPoint y: 243, endPoint x: 439, endPoint y: 135, distance: 116.3
click at [439, 142] on p "Coarser Document Analysis: In general, non-generative TAR models conduct a rela…" at bounding box center [490, 161] width 240 height 39
drag, startPoint x: 445, startPoint y: 131, endPoint x: 486, endPoint y: 149, distance: 44.2
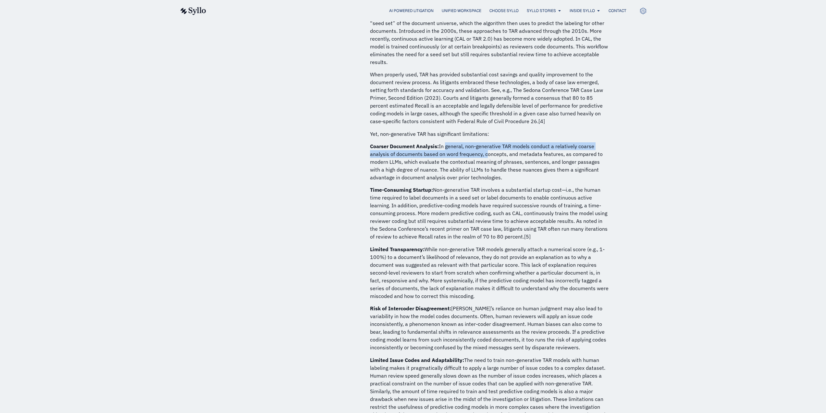
click at [486, 149] on p "Coarser Document Analysis: In general, non-generative TAR models conduct a rela…" at bounding box center [490, 161] width 240 height 39
drag, startPoint x: 485, startPoint y: 146, endPoint x: 558, endPoint y: 168, distance: 76.1
click at [558, 168] on p "Coarser Document Analysis: In general, non-generative TAR models conduct a rela…" at bounding box center [490, 161] width 240 height 39
click at [473, 150] on p "Coarser Document Analysis: In general, non-generative TAR models conduct a rela…" at bounding box center [490, 161] width 240 height 39
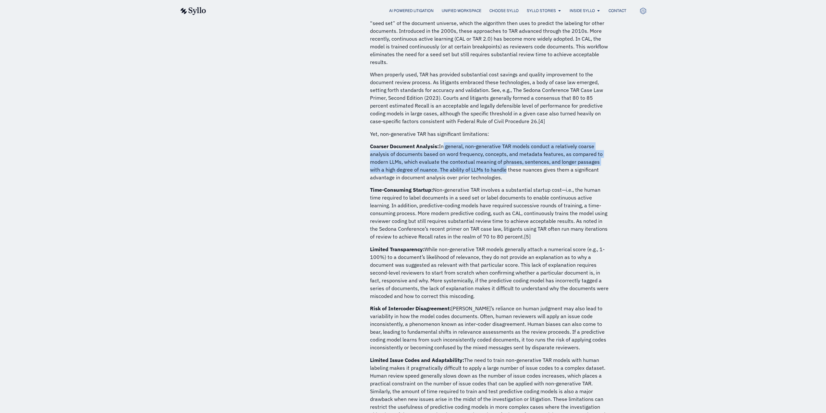
drag, startPoint x: 441, startPoint y: 135, endPoint x: 492, endPoint y: 161, distance: 56.3
click at [492, 161] on p "Coarser Document Analysis: In general, non-generative TAR models conduct a rela…" at bounding box center [490, 161] width 240 height 39
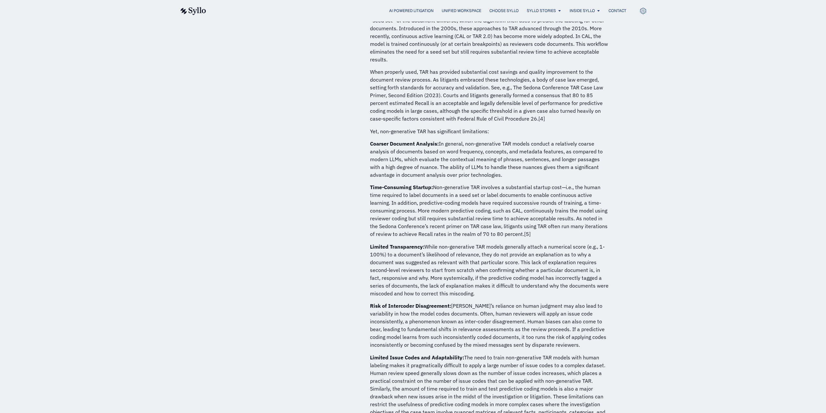
drag, startPoint x: 433, startPoint y: 140, endPoint x: 433, endPoint y: 148, distance: 8.8
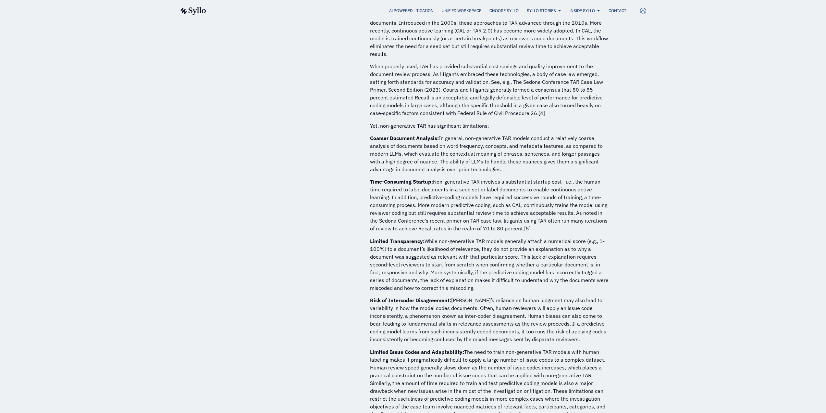
drag, startPoint x: 433, startPoint y: 148, endPoint x: 433, endPoint y: 156, distance: 8.1
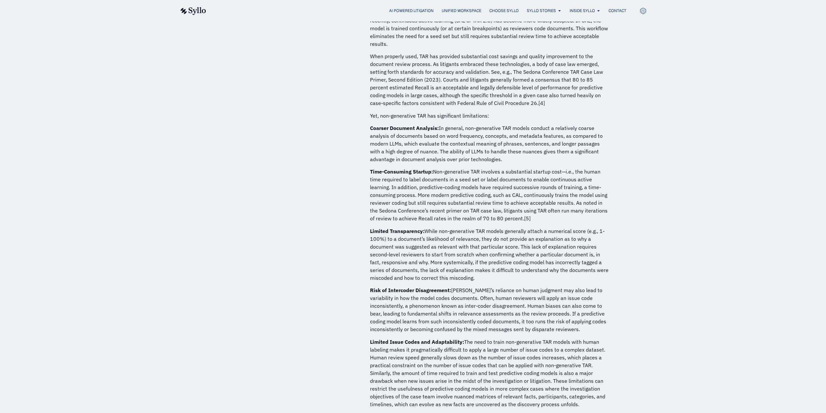
drag, startPoint x: 433, startPoint y: 156, endPoint x: 434, endPoint y: 171, distance: 14.3
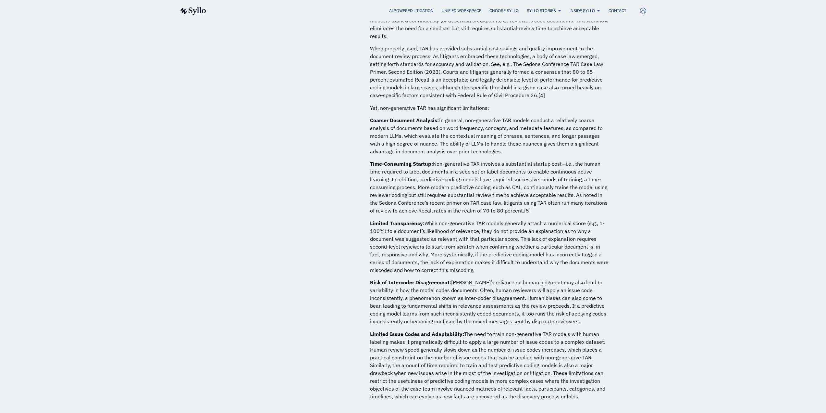
drag, startPoint x: 434, startPoint y: 171, endPoint x: 435, endPoint y: 183, distance: 12.7
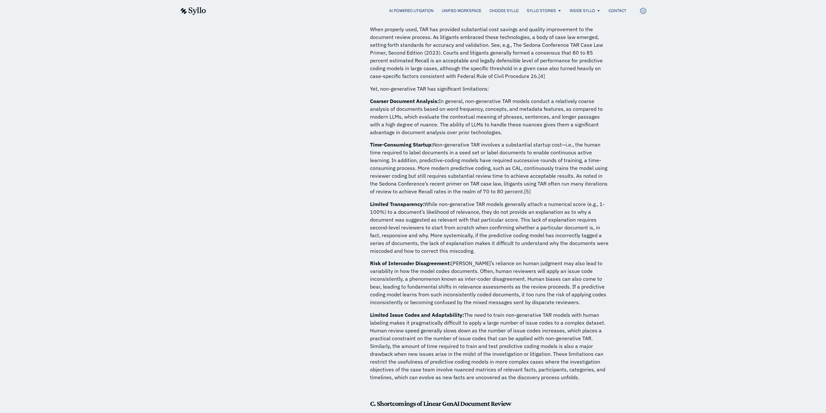
drag, startPoint x: 496, startPoint y: 152, endPoint x: 495, endPoint y: 163, distance: 11.4
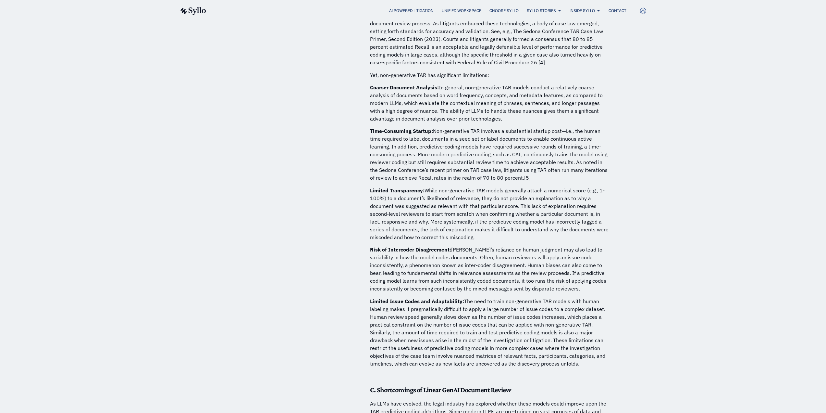
drag, startPoint x: 495, startPoint y: 165, endPoint x: 495, endPoint y: 172, distance: 7.5
drag, startPoint x: 421, startPoint y: 146, endPoint x: 547, endPoint y: 166, distance: 127.6
click at [547, 166] on p "Time-Consuming Startup: Non-generative TAR involves a substantial startup cost—…" at bounding box center [490, 153] width 240 height 55
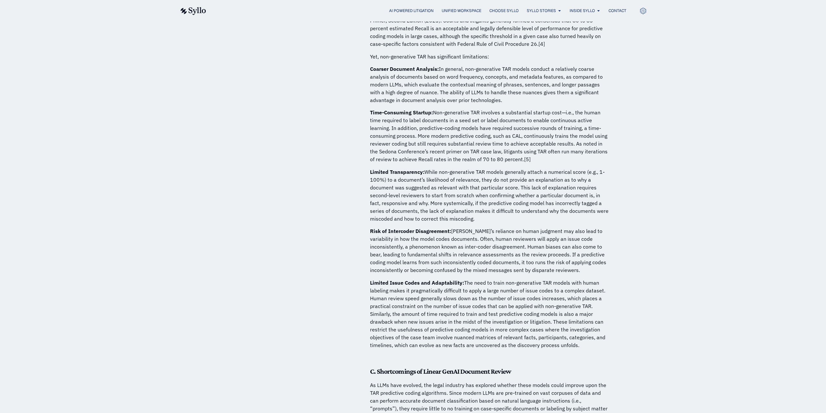
drag, startPoint x: 463, startPoint y: 120, endPoint x: 463, endPoint y: 132, distance: 12.0
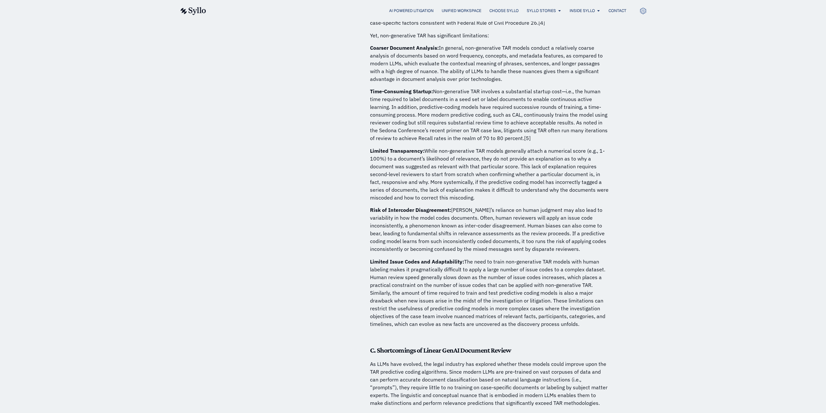
drag, startPoint x: 463, startPoint y: 132, endPoint x: 463, endPoint y: 143, distance: 10.7
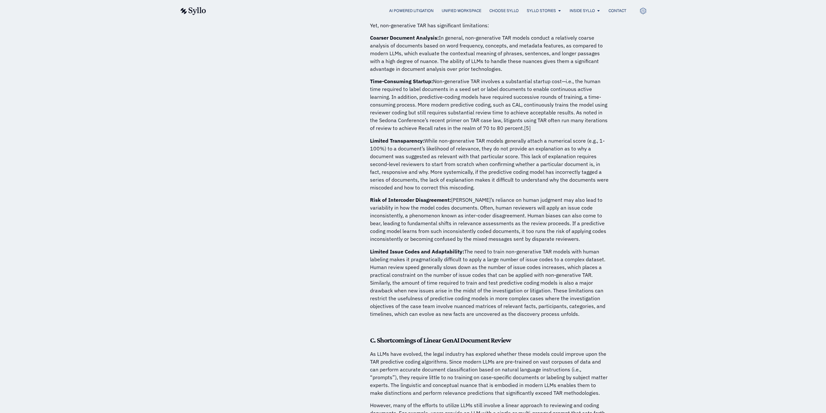
drag, startPoint x: 463, startPoint y: 143, endPoint x: 463, endPoint y: 154, distance: 11.0
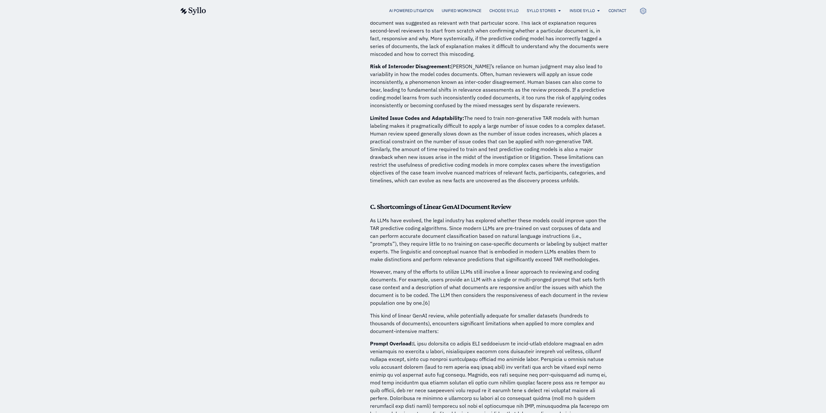
drag, startPoint x: 462, startPoint y: 157, endPoint x: 462, endPoint y: 166, distance: 8.8
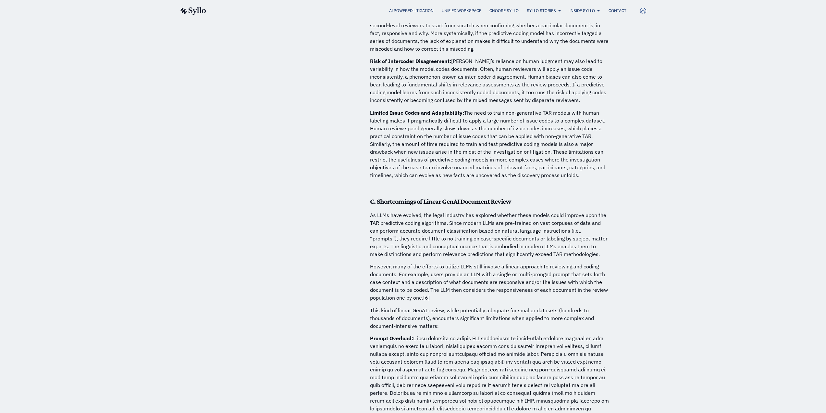
drag, startPoint x: 472, startPoint y: 73, endPoint x: 472, endPoint y: 80, distance: 6.8
drag, startPoint x: 472, startPoint y: 80, endPoint x: 472, endPoint y: 85, distance: 4.9
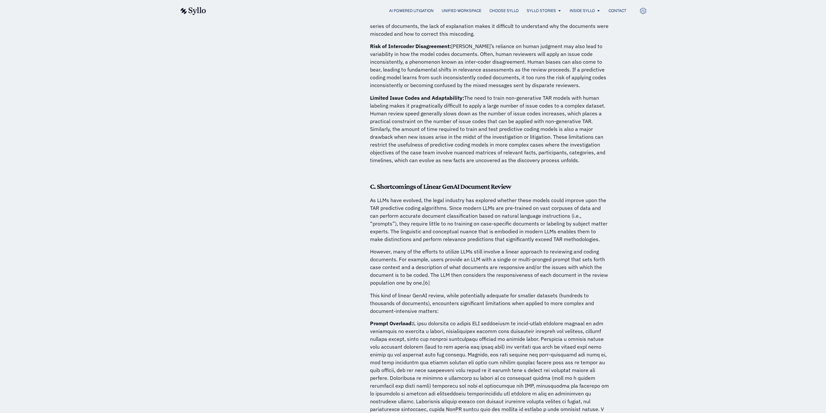
drag, startPoint x: 490, startPoint y: 67, endPoint x: 491, endPoint y: 77, distance: 10.1
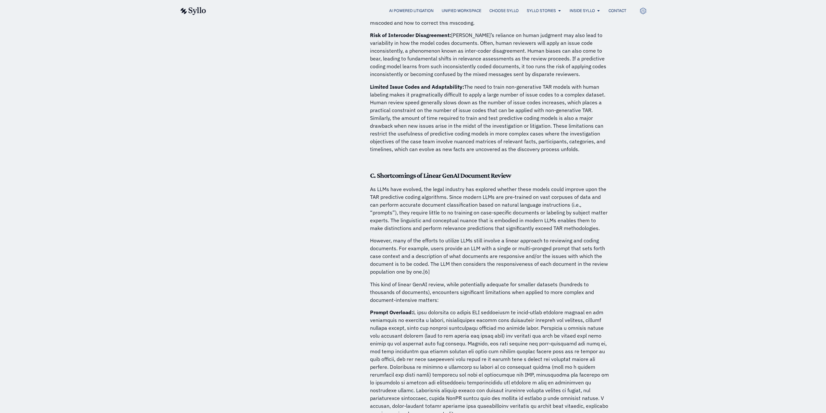
drag, startPoint x: 491, startPoint y: 77, endPoint x: 492, endPoint y: 88, distance: 11.1
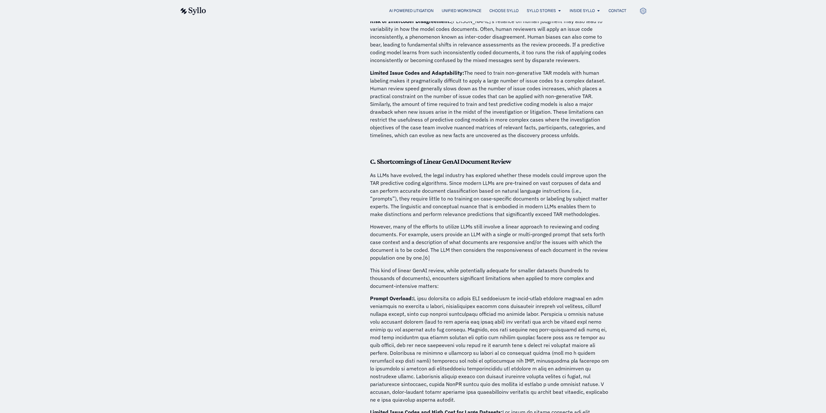
drag
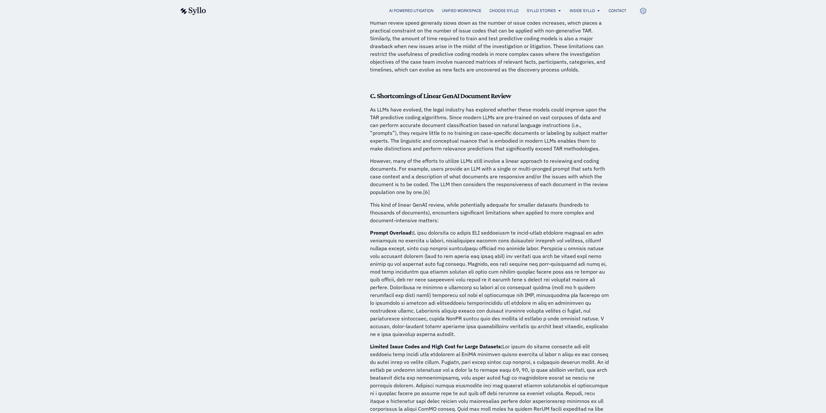
scroll to position [1027, 0]
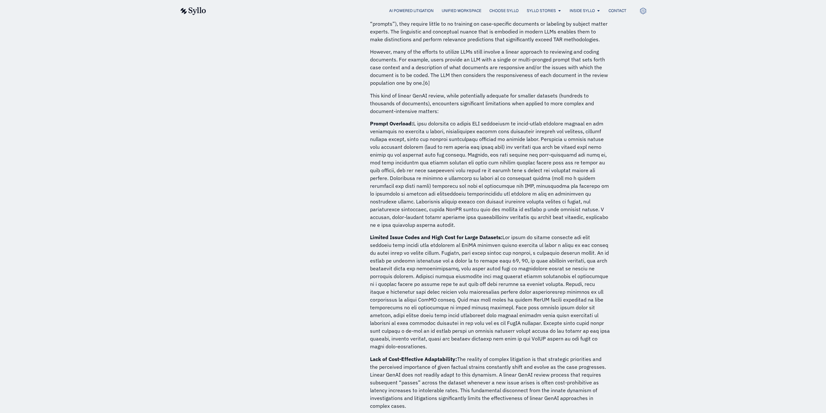
drag, startPoint x: 497, startPoint y: 84, endPoint x: 497, endPoint y: 96, distance: 11.7
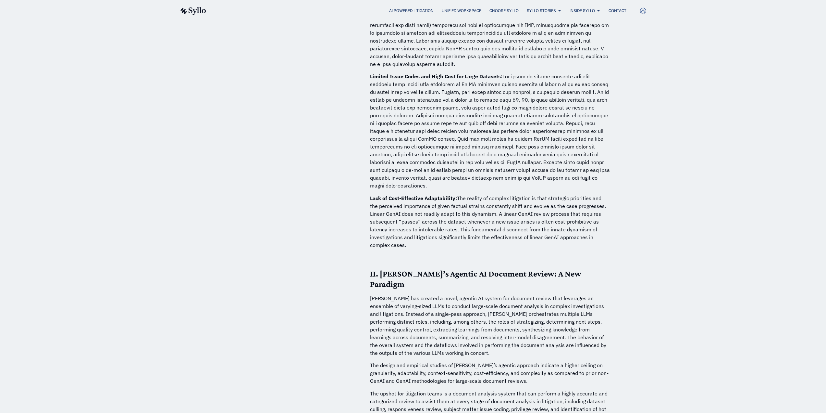
scroll to position [1267, 0]
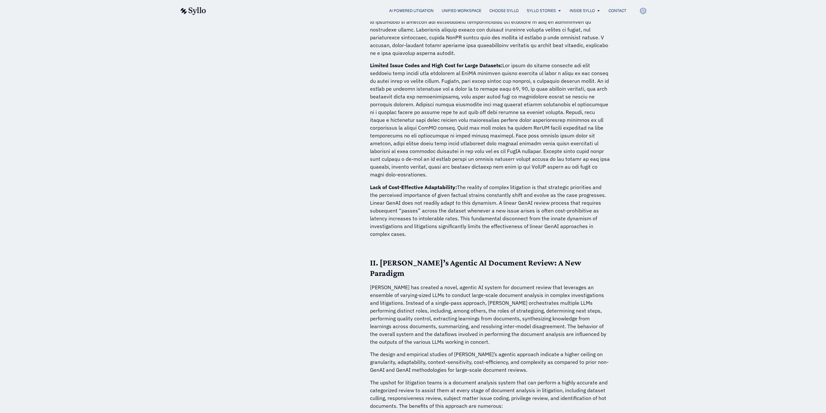
drag, startPoint x: 491, startPoint y: 289, endPoint x: 491, endPoint y: 297, distance: 8.1
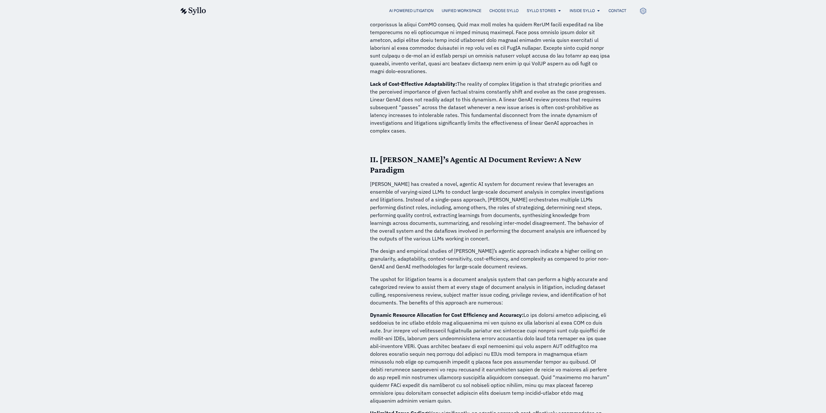
drag, startPoint x: 491, startPoint y: 297, endPoint x: 492, endPoint y: 307, distance: 10.1
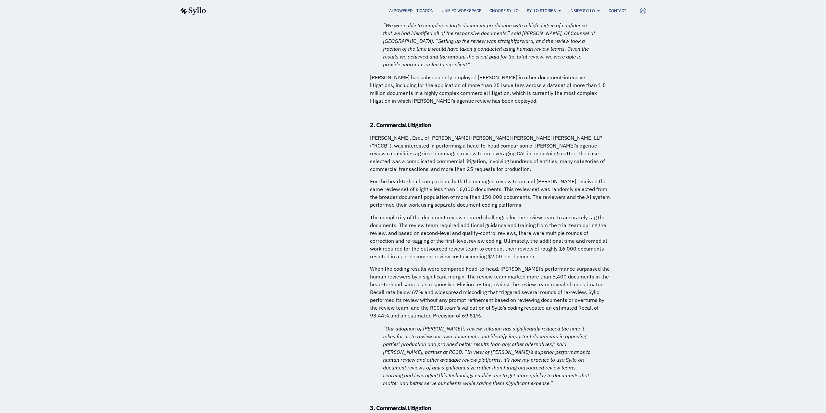
scroll to position [2386, 0]
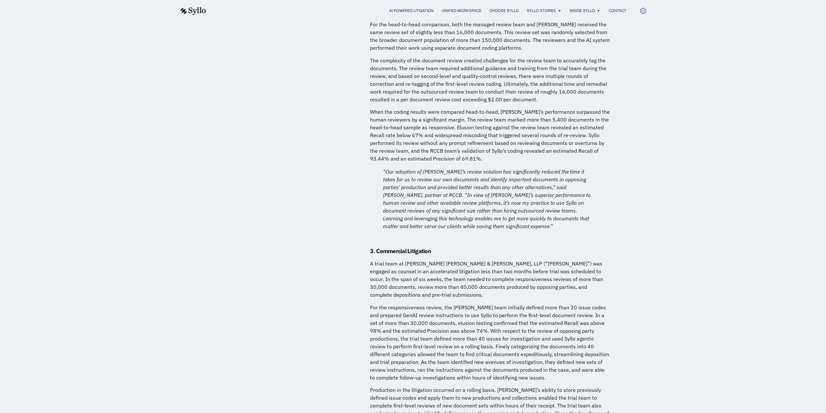
drag, startPoint x: 519, startPoint y: 277, endPoint x: 521, endPoint y: 285, distance: 8.0
drag, startPoint x: 403, startPoint y: 236, endPoint x: 520, endPoint y: 247, distance: 117.7
click at [520, 258] on p "A trial team at Quinn Emanuel Urquhart & Sullivan, LLP (“Quinn Emanuel”) was en…" at bounding box center [490, 277] width 240 height 39
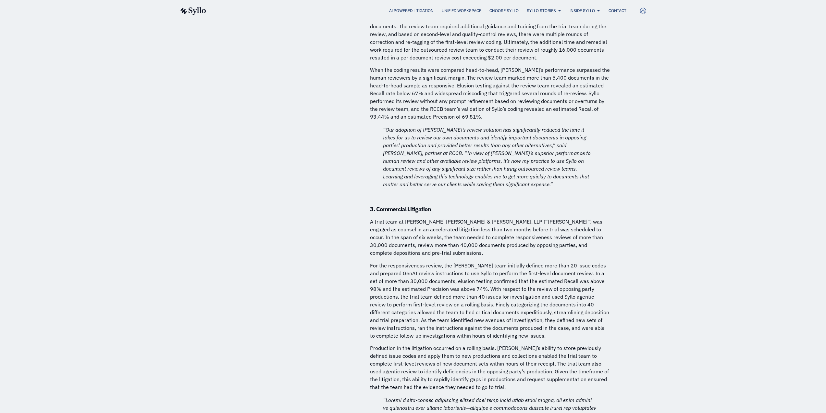
drag, startPoint x: 495, startPoint y: 233, endPoint x: 497, endPoint y: 252, distance: 18.6
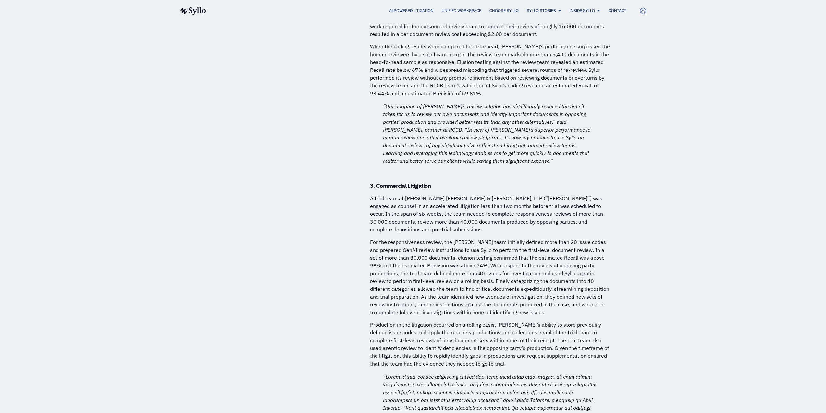
scroll to position [2509, 0]
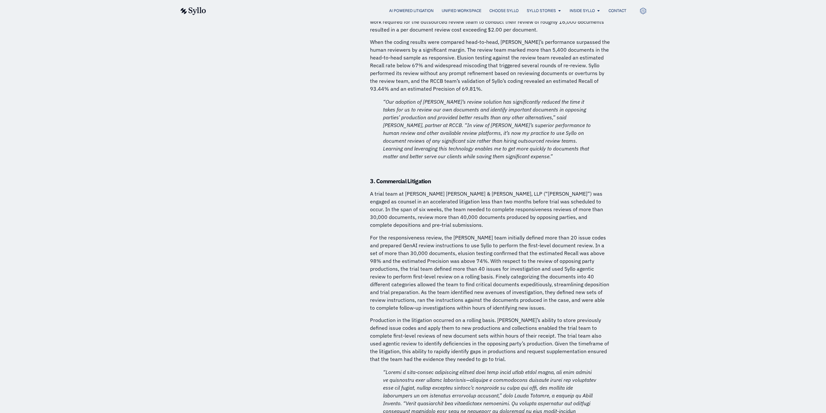
drag, startPoint x: 497, startPoint y: 252, endPoint x: 498, endPoint y: 265, distance: 12.7
drag, startPoint x: 399, startPoint y: 203, endPoint x: 465, endPoint y: 221, distance: 68.0
click at [465, 233] on p "For the responsiveness review, the Quinn Emanuel team initially defined more th…" at bounding box center [490, 272] width 240 height 78
click at [466, 233] on p "For the responsiveness review, the Quinn Emanuel team initially defined more th…" at bounding box center [490, 272] width 240 height 78
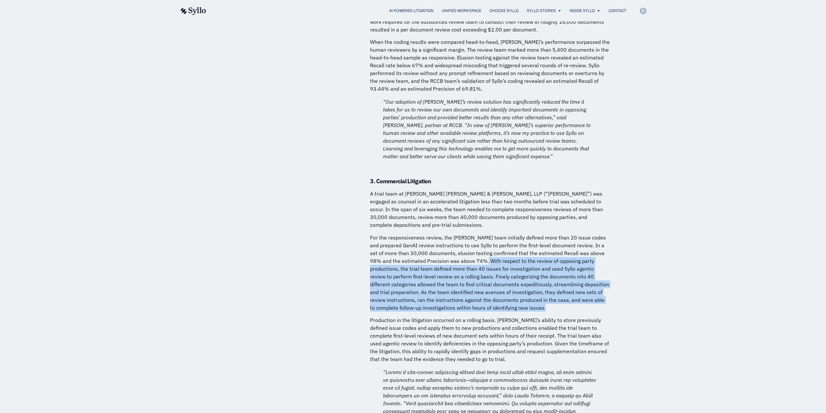
drag, startPoint x: 464, startPoint y: 219, endPoint x: 572, endPoint y: 266, distance: 117.0
click at [572, 266] on p "For the responsiveness review, the Quinn Emanuel team initially defined more th…" at bounding box center [490, 272] width 240 height 78
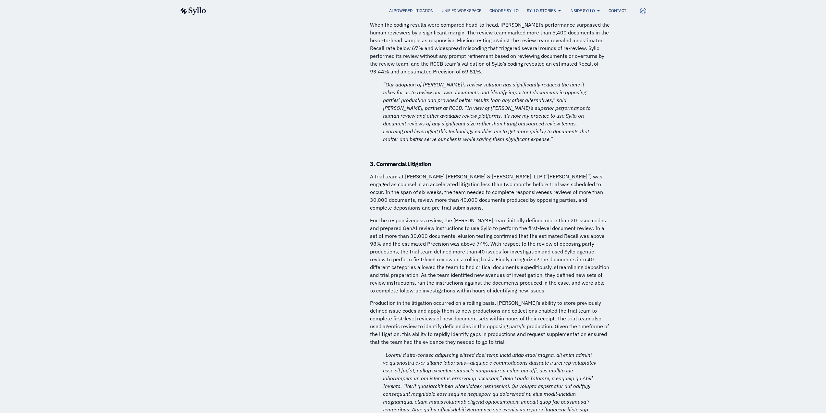
drag, startPoint x: 459, startPoint y: 263, endPoint x: 462, endPoint y: 280, distance: 17.1
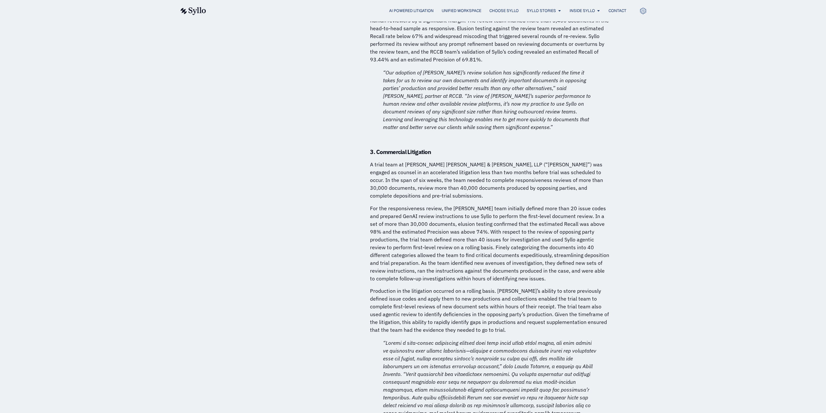
drag, startPoint x: 462, startPoint y: 280, endPoint x: 463, endPoint y: 291, distance: 11.7
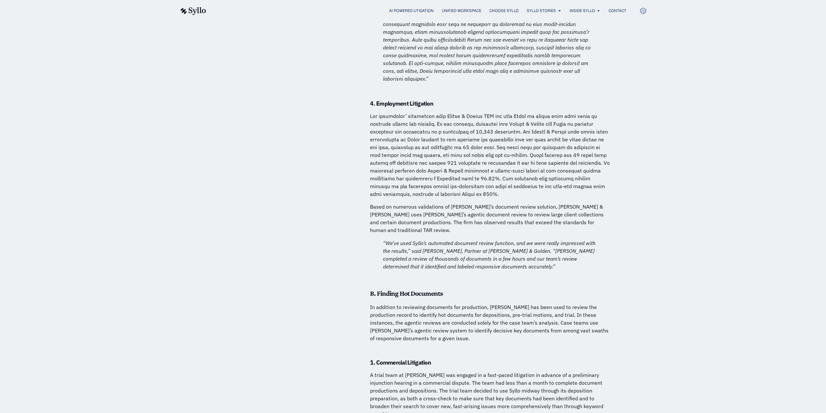
scroll to position [2895, 0]
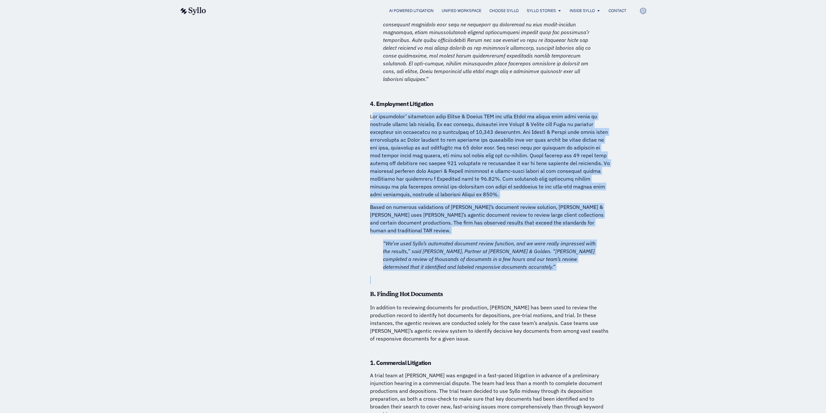
drag, startPoint x: 374, startPoint y: 68, endPoint x: 524, endPoint y: 217, distance: 211.4
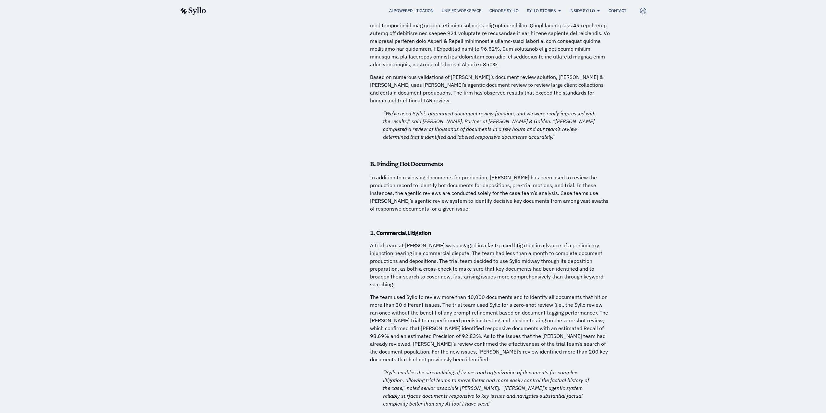
scroll to position [3058, 0]
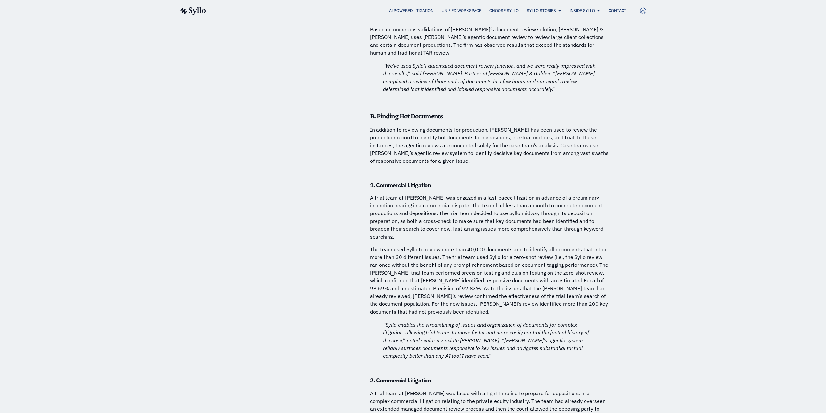
drag, startPoint x: 519, startPoint y: 214, endPoint x: 517, endPoint y: 225, distance: 11.2
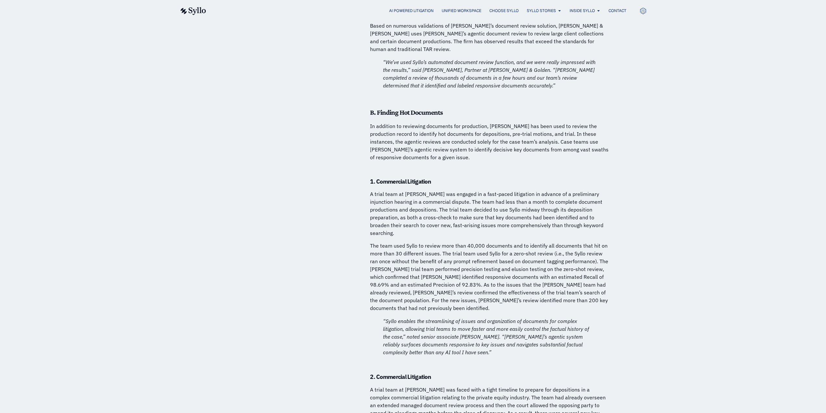
drag, startPoint x: 517, startPoint y: 231, endPoint x: 517, endPoint y: 237, distance: 5.8
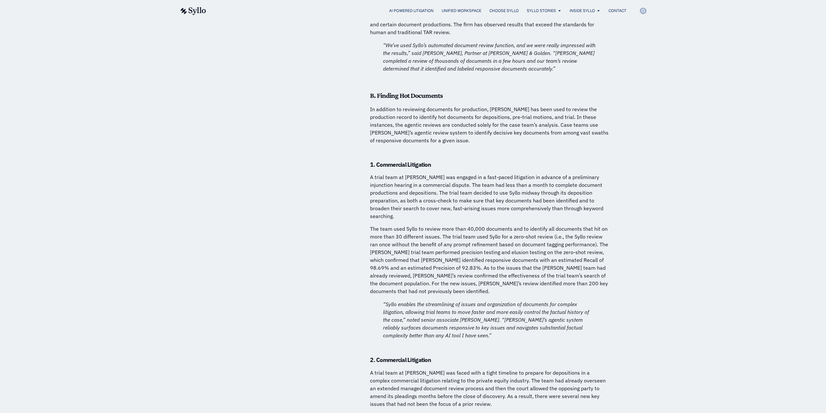
drag, startPoint x: 517, startPoint y: 245, endPoint x: 517, endPoint y: 253, distance: 7.8
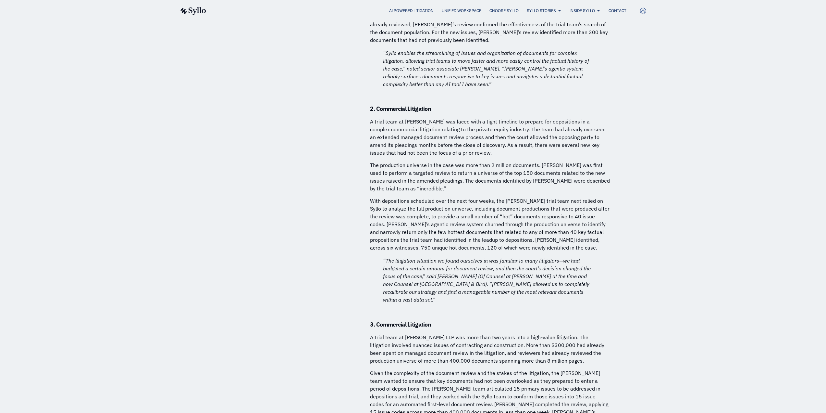
scroll to position [3354, 0]
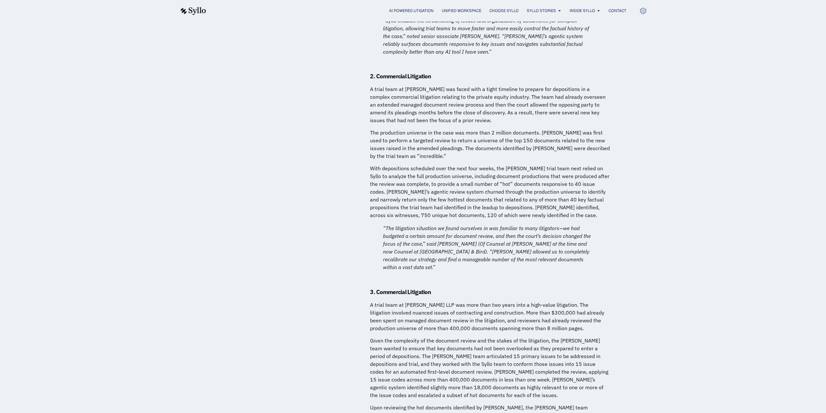
drag, startPoint x: 496, startPoint y: 98, endPoint x: 495, endPoint y: 111, distance: 13.0
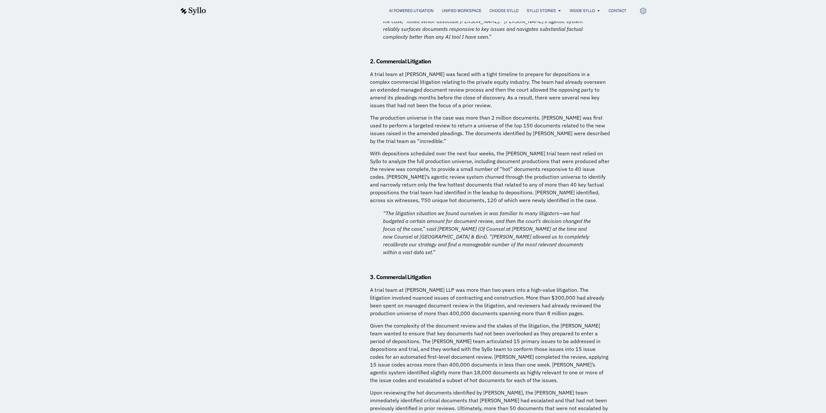
drag, startPoint x: 495, startPoint y: 116, endPoint x: 496, endPoint y: 126, distance: 10.4
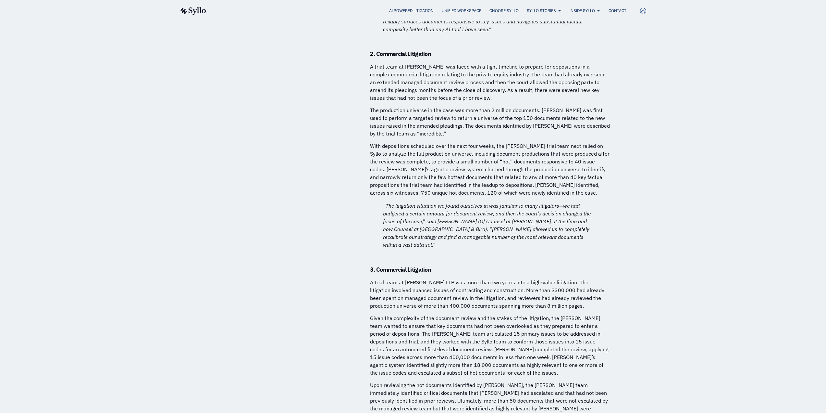
drag, startPoint x: 496, startPoint y: 126, endPoint x: 497, endPoint y: 136, distance: 10.1
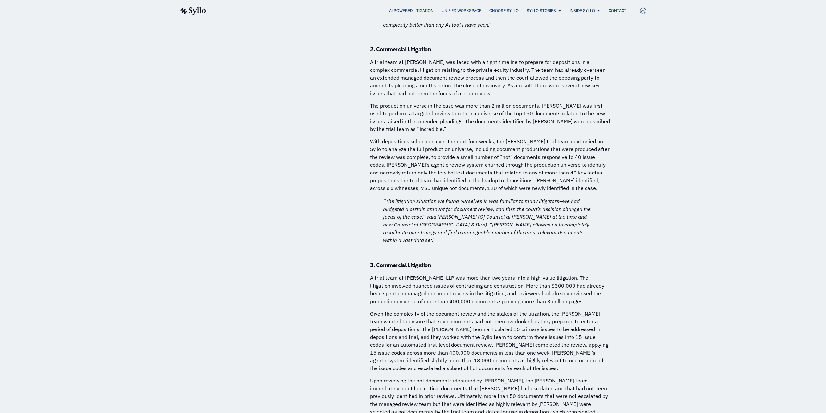
drag, startPoint x: 497, startPoint y: 136, endPoint x: 497, endPoint y: 144, distance: 8.4
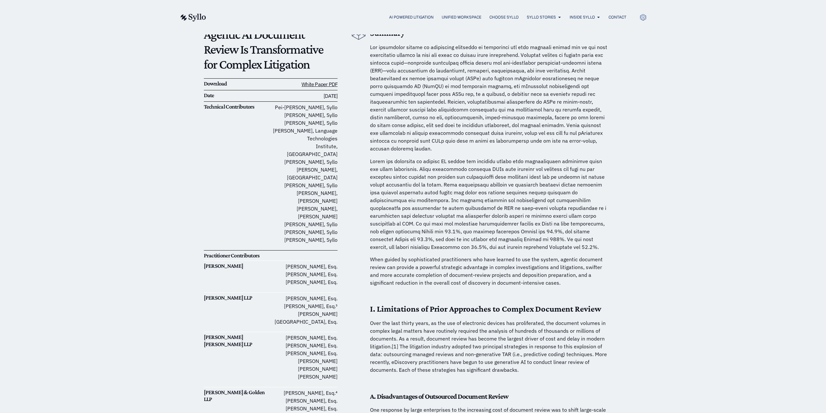
scroll to position [0, 0]
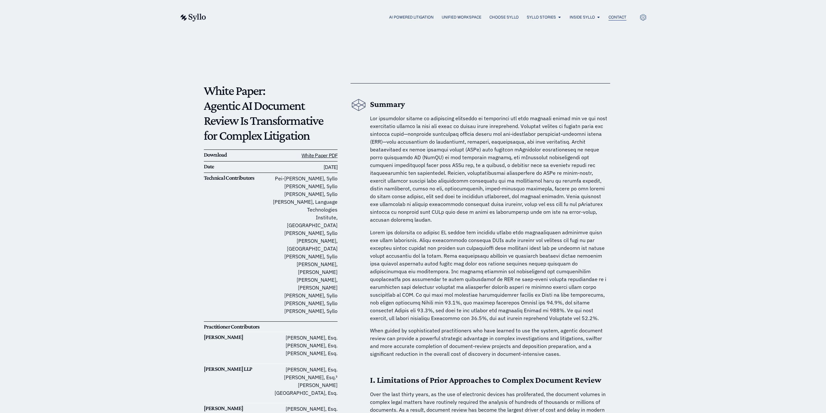
click at [618, 17] on span "Contact" at bounding box center [618, 17] width 18 height 6
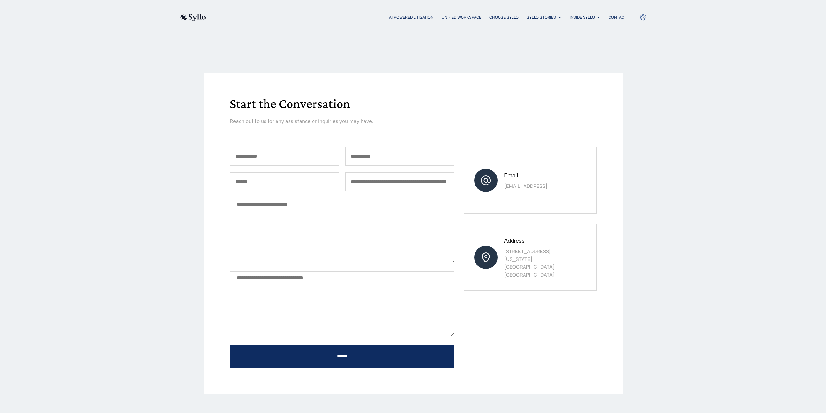
click at [310, 153] on input "First Name *" at bounding box center [284, 155] width 109 height 19
type input "***"
type input "**********"
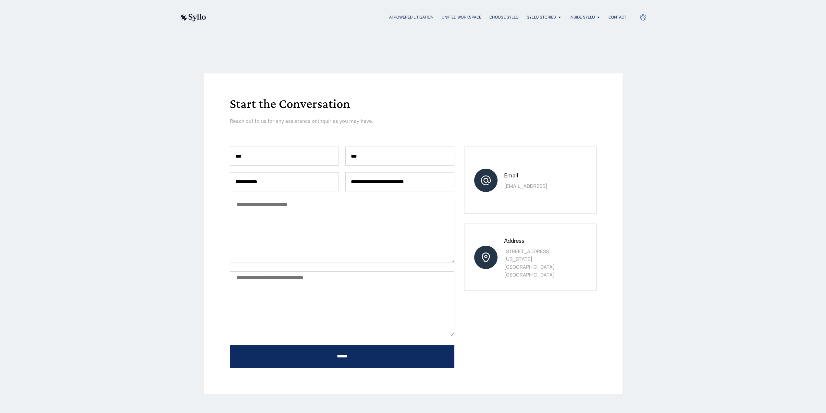
type textarea "*"
type textarea "**********"
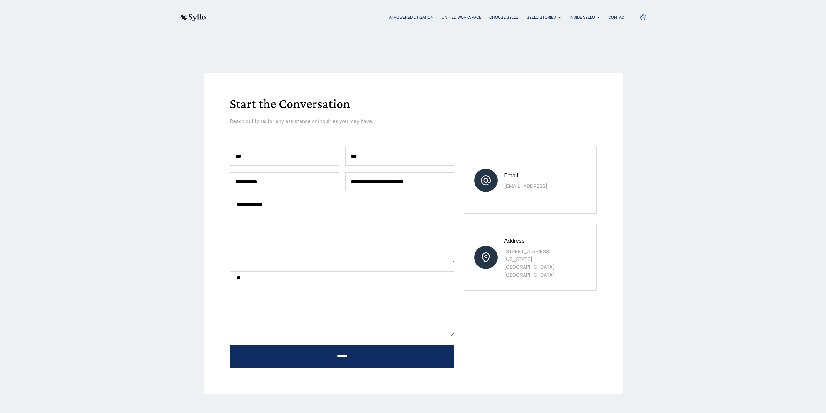
type textarea "*"
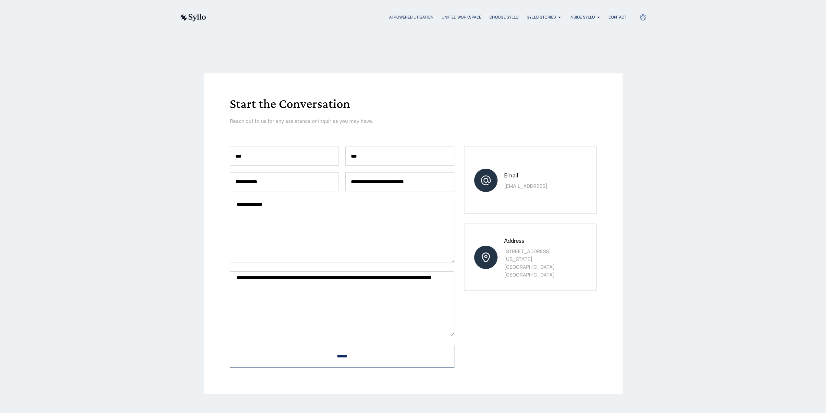
type textarea "**********"
click at [323, 354] on input "******" at bounding box center [342, 355] width 225 height 23
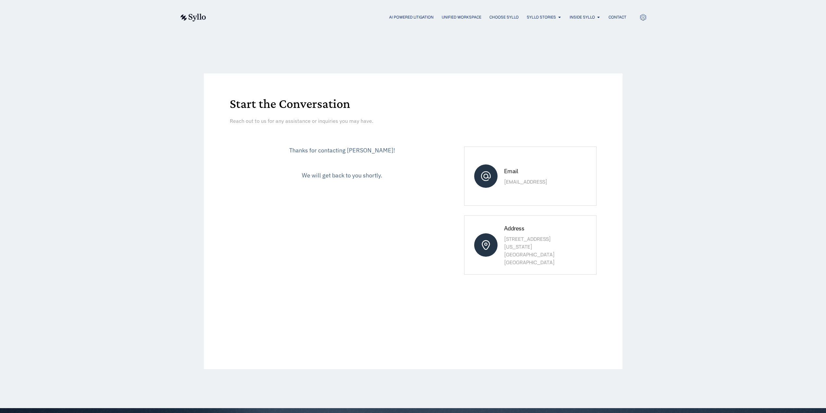
click at [349, 192] on div "Thanks for contacting [PERSON_NAME]! We will get back to you shortly." at bounding box center [342, 244] width 225 height 196
click at [620, 68] on div "Start the Conversation Reach out to us for any assistance or inquiries you may …" at bounding box center [413, 220] width 419 height 373
